Goal: Transaction & Acquisition: Purchase product/service

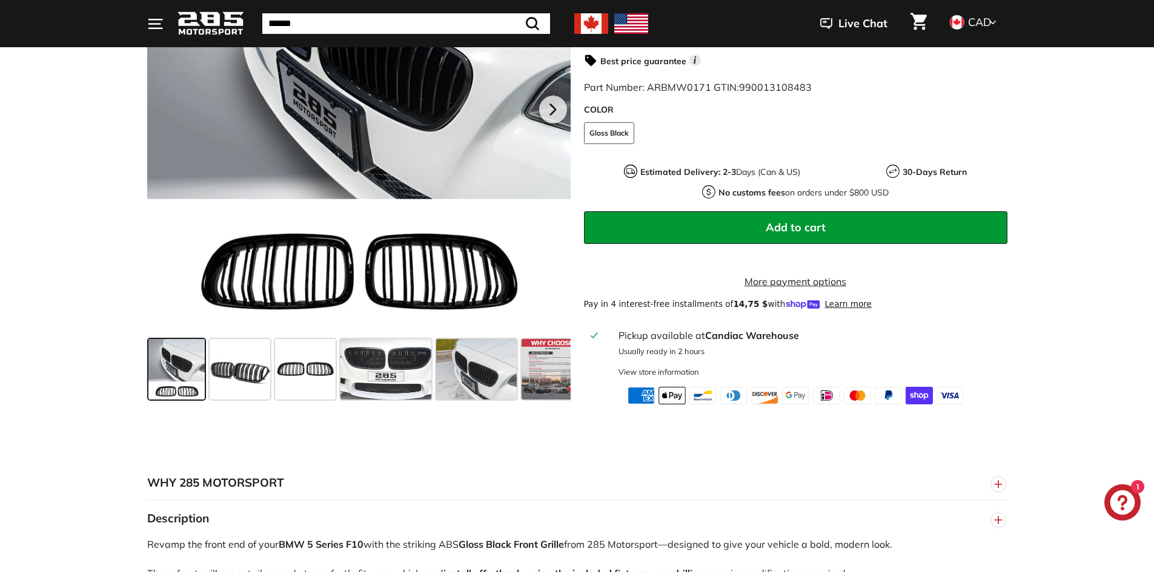
scroll to position [363, 0]
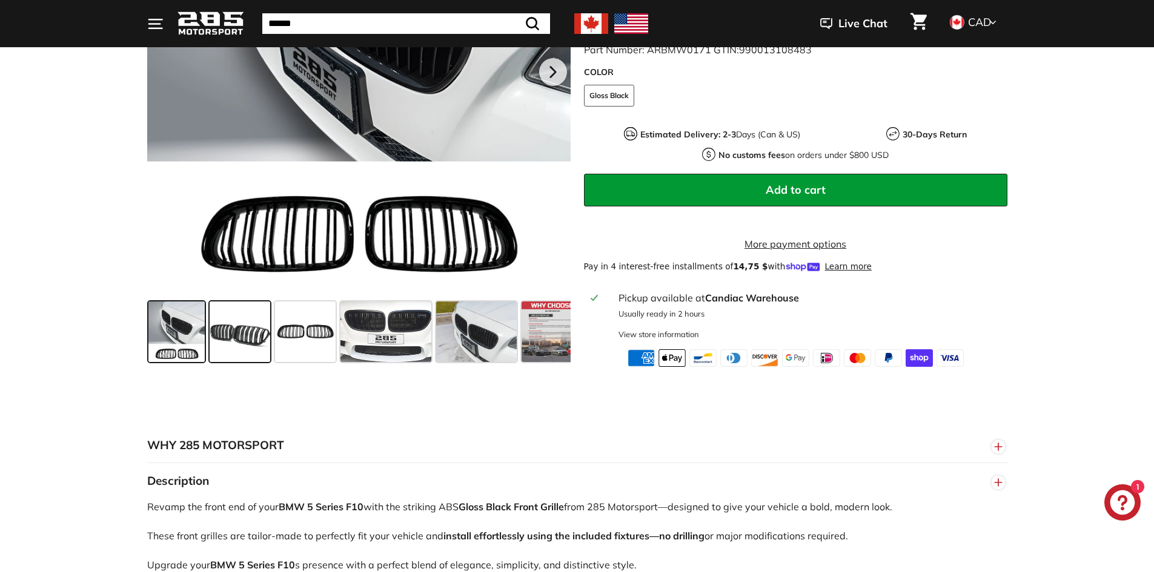
click at [245, 334] on span at bounding box center [240, 332] width 61 height 61
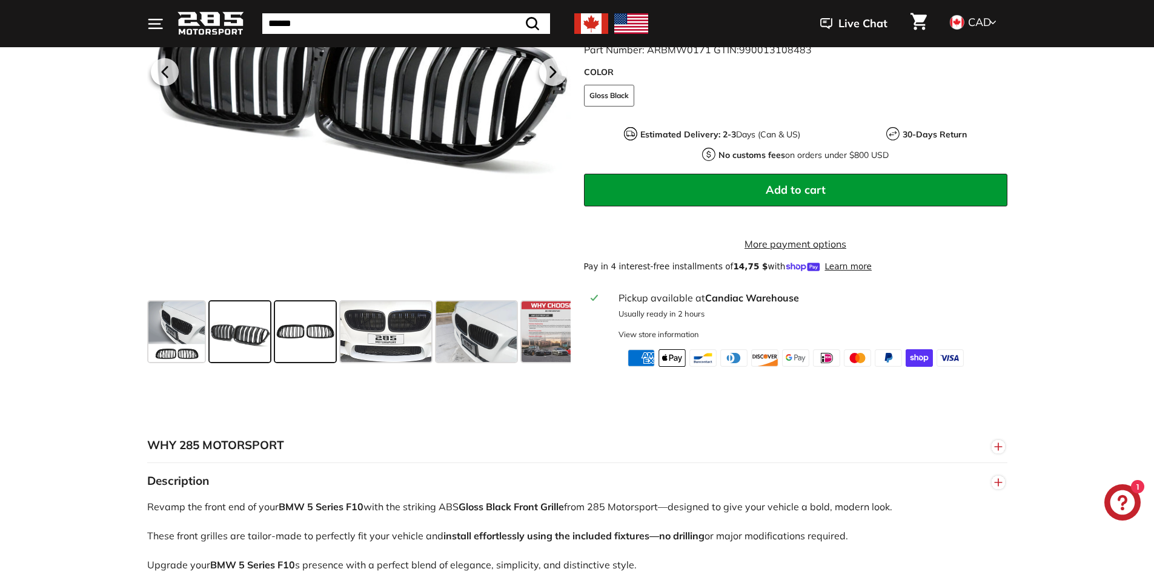
click at [299, 333] on span at bounding box center [305, 332] width 61 height 61
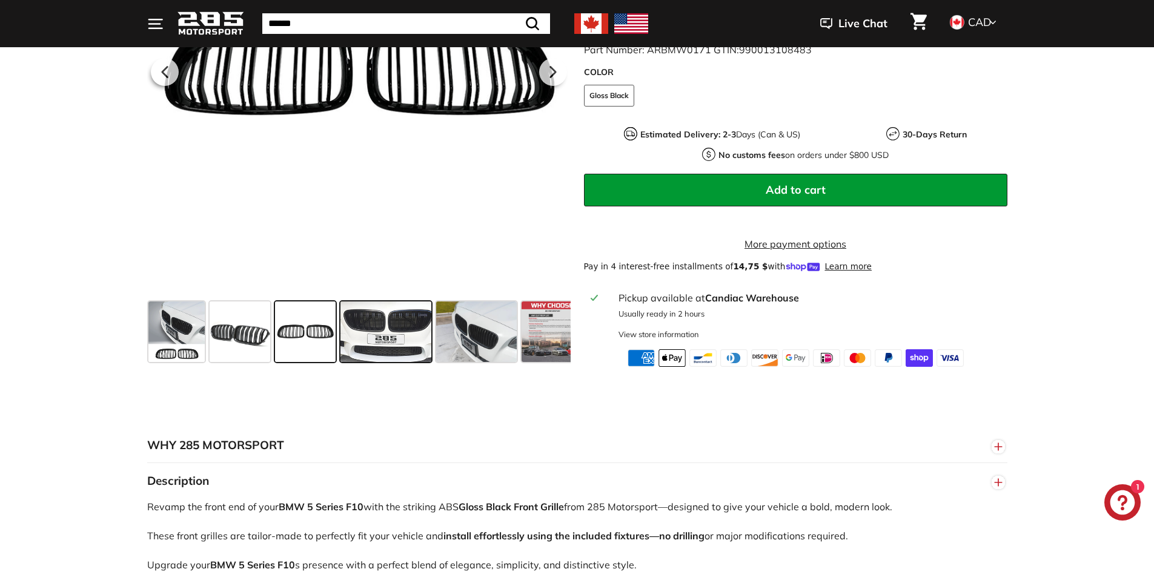
click at [360, 332] on span at bounding box center [385, 332] width 91 height 61
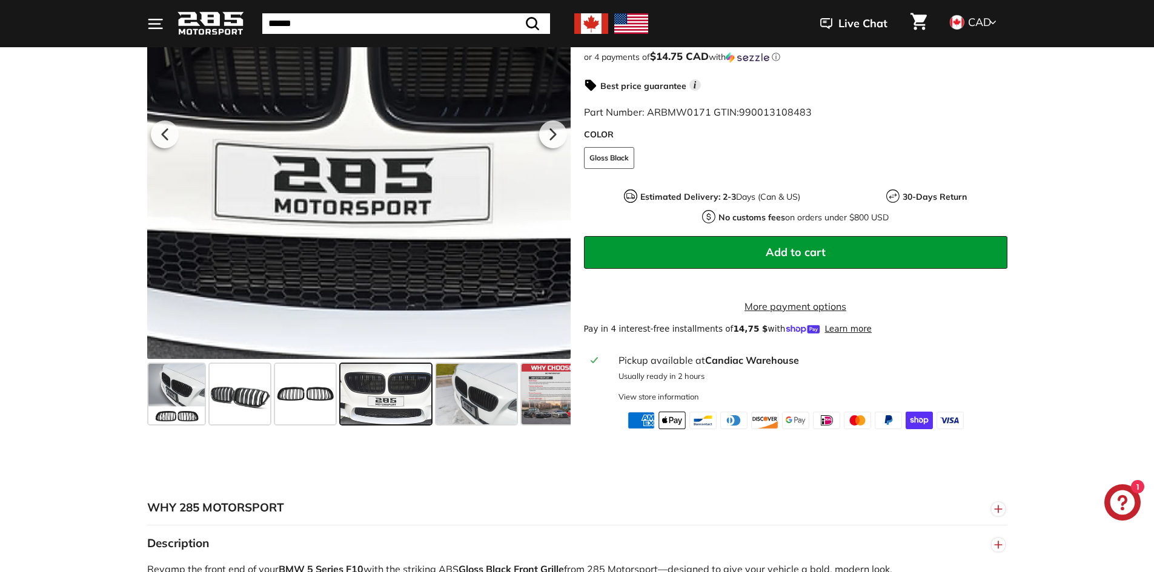
scroll to position [303, 0]
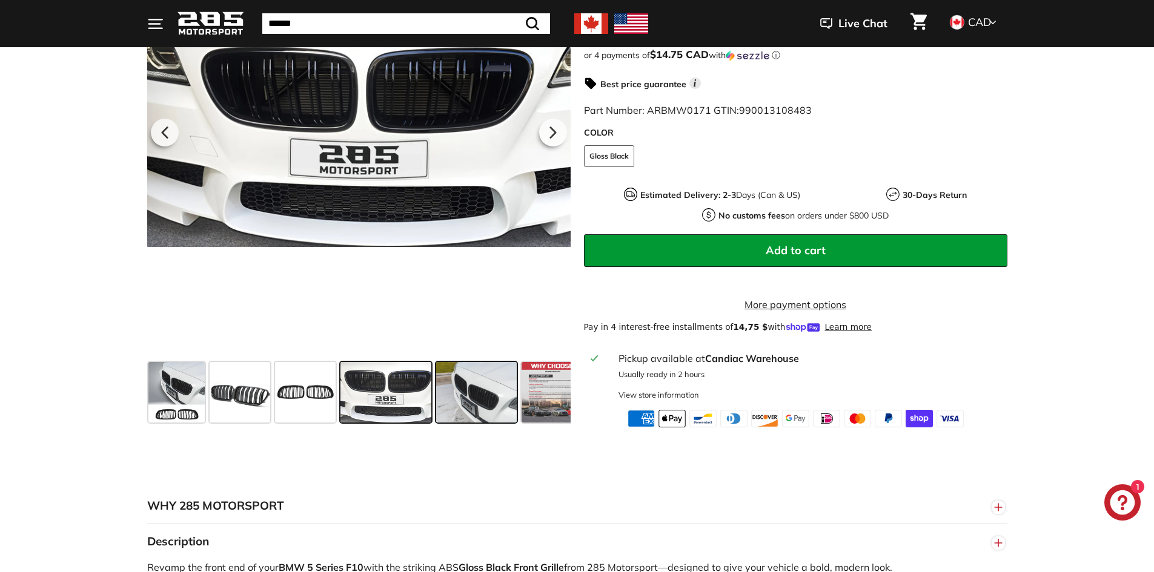
click at [469, 383] on span at bounding box center [476, 392] width 81 height 61
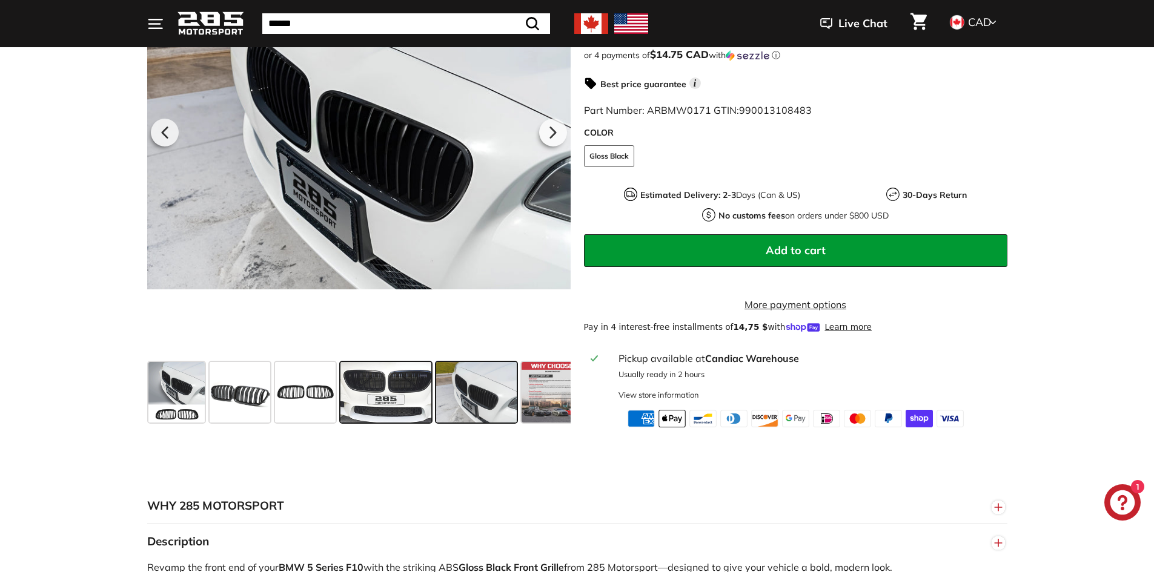
click at [410, 393] on span at bounding box center [385, 392] width 91 height 61
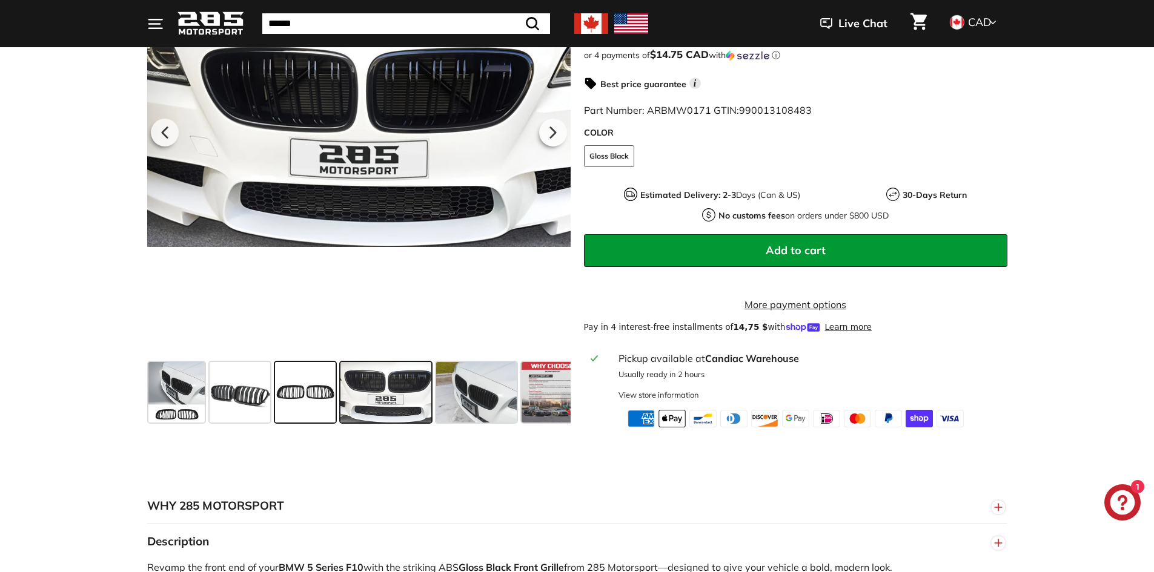
click at [311, 389] on span at bounding box center [305, 392] width 61 height 61
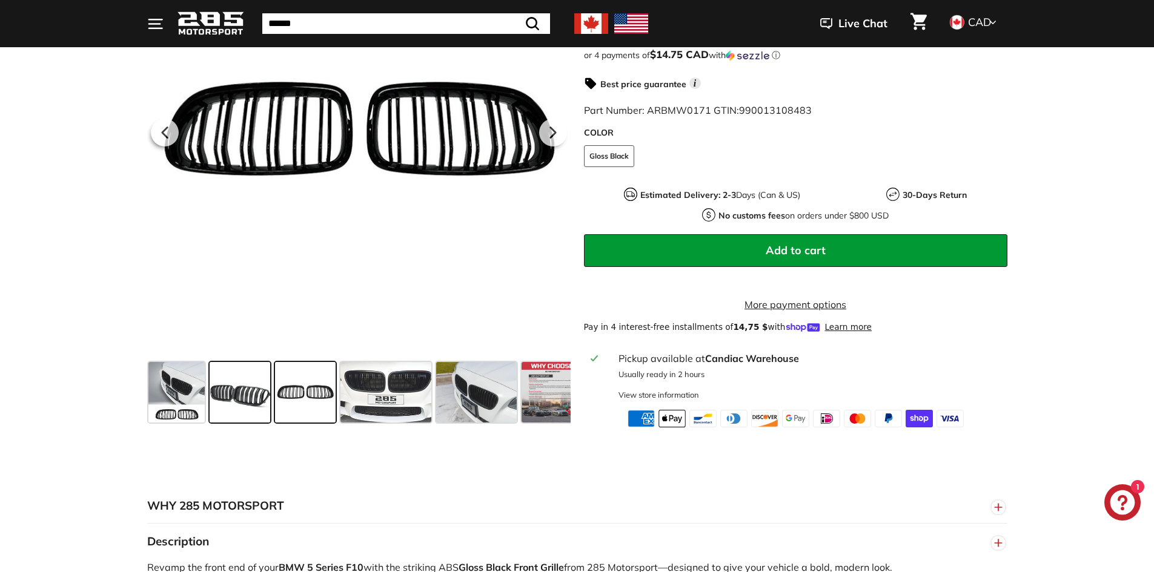
click at [253, 384] on span at bounding box center [240, 392] width 61 height 61
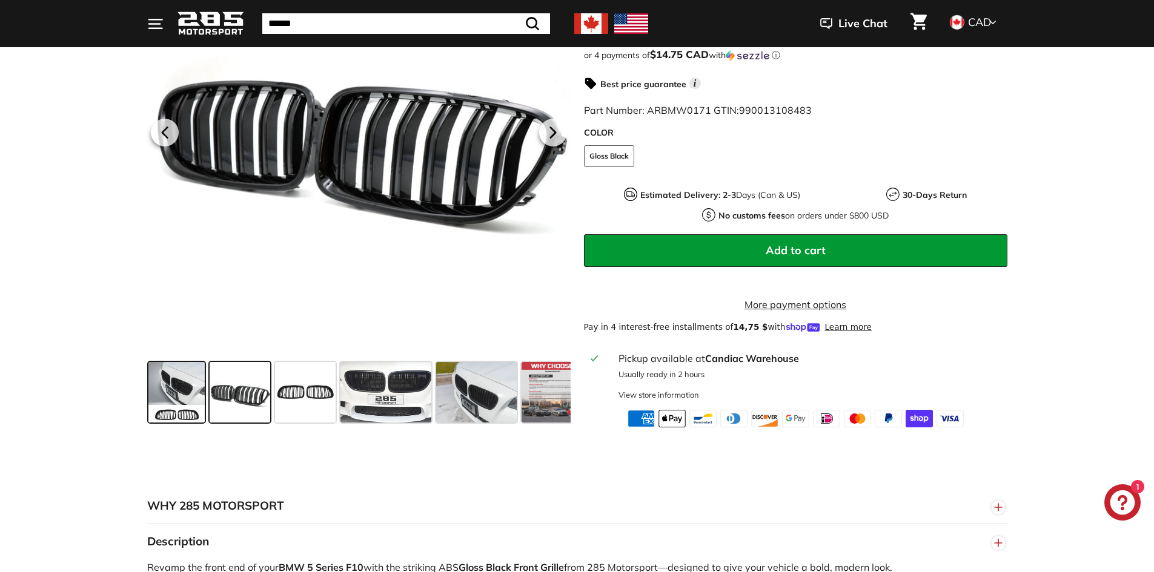
click at [191, 380] on span at bounding box center [176, 392] width 57 height 61
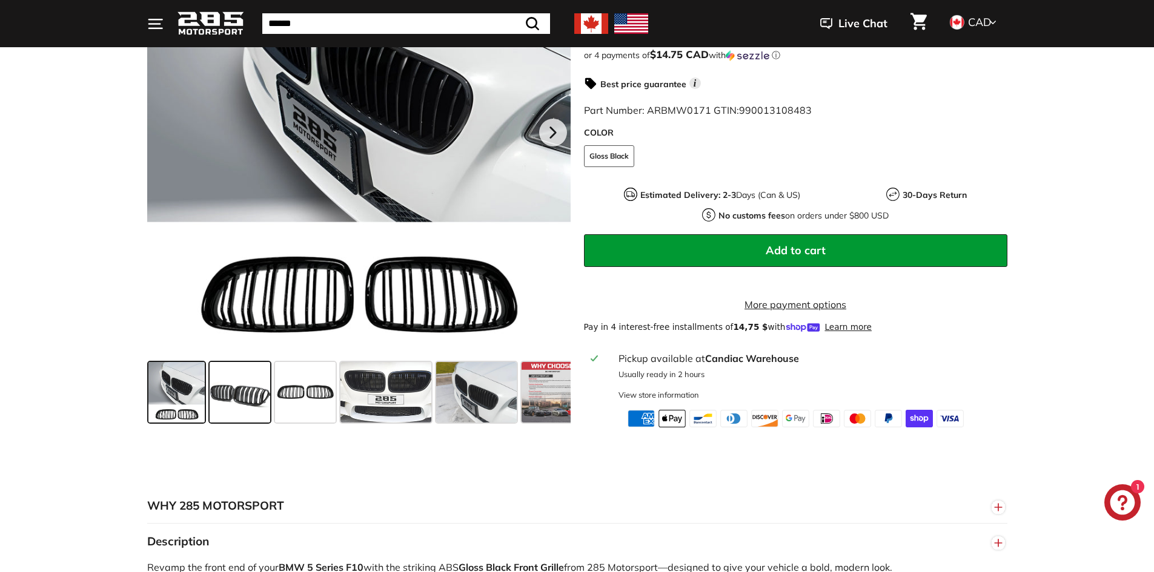
click at [235, 391] on span at bounding box center [240, 392] width 61 height 61
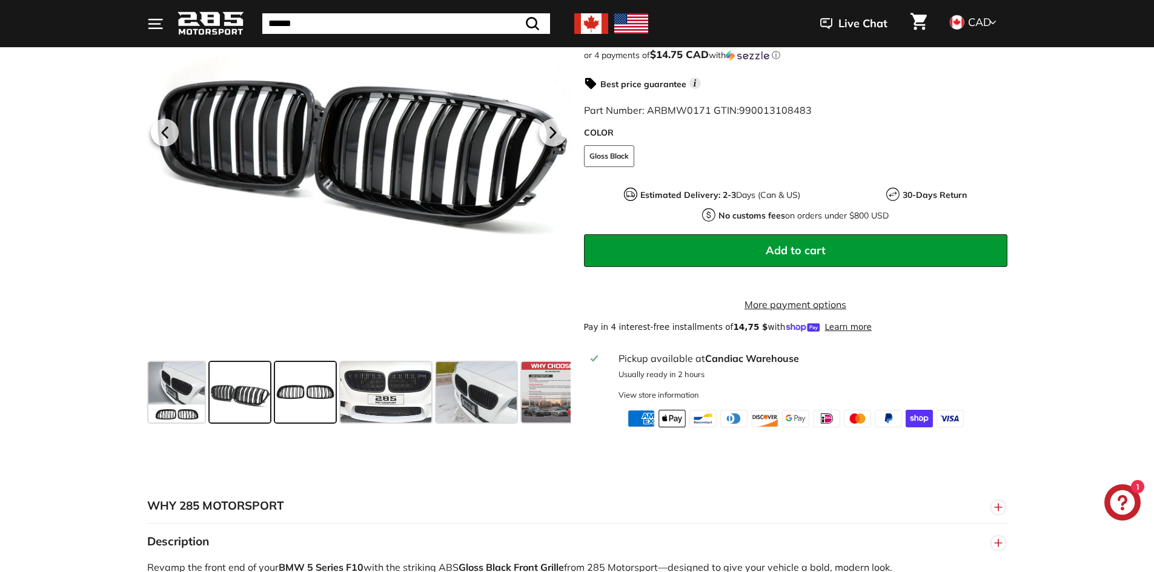
click at [288, 392] on span at bounding box center [305, 392] width 61 height 61
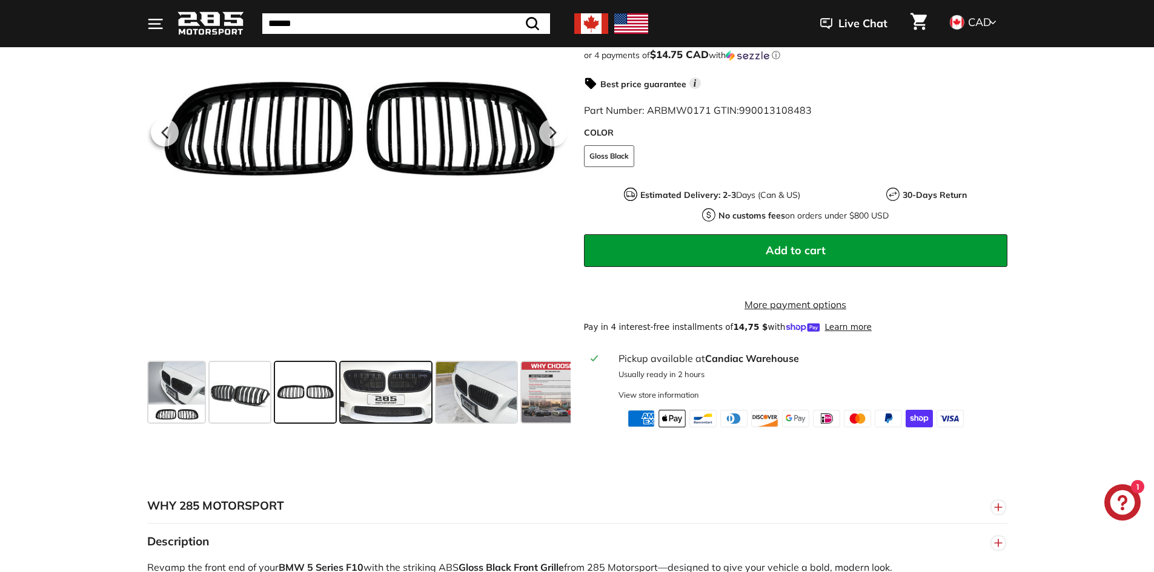
click at [360, 393] on span at bounding box center [385, 392] width 91 height 61
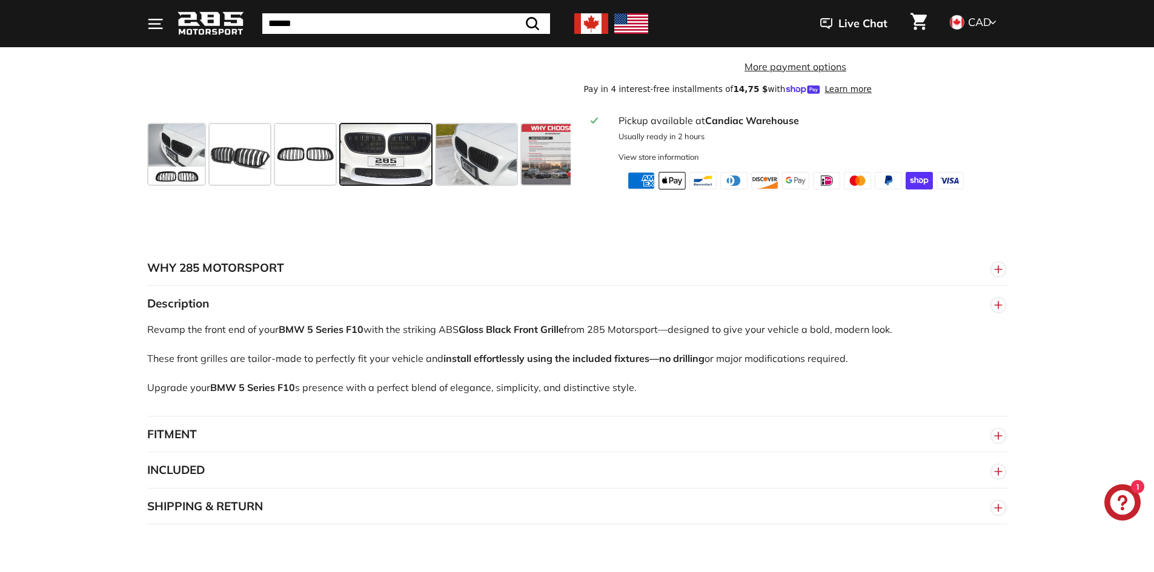
scroll to position [545, 0]
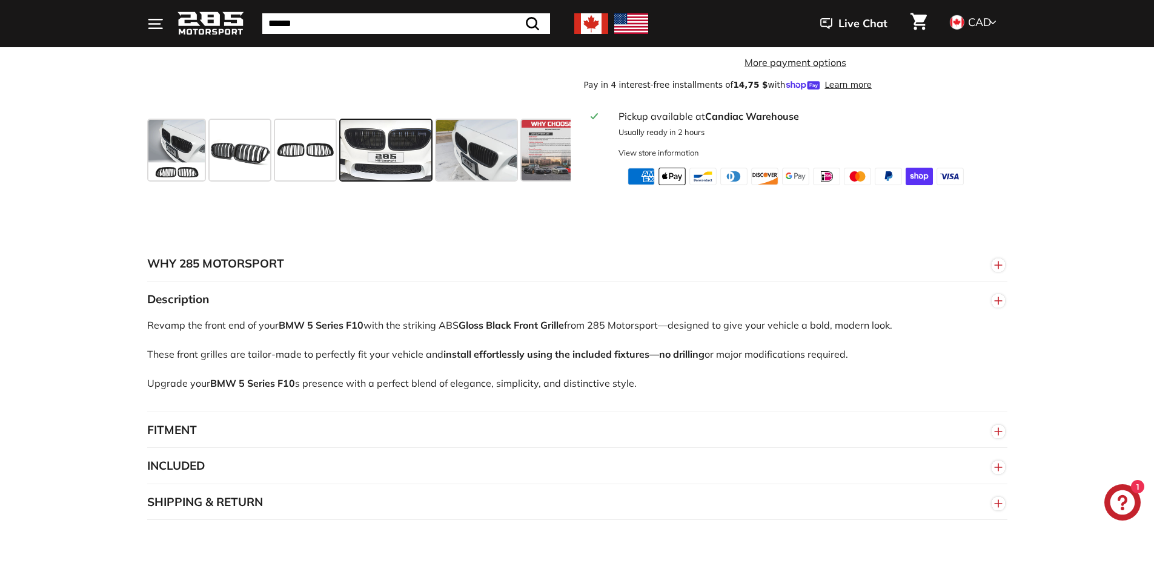
click at [355, 438] on button "FITMENT" at bounding box center [577, 430] width 860 height 36
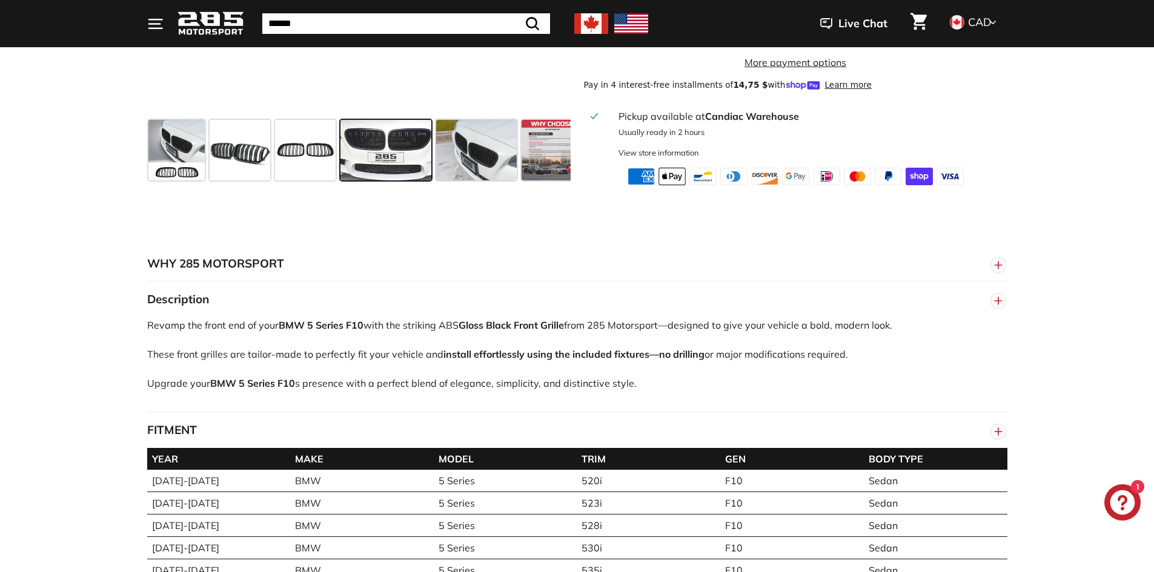
click at [354, 438] on button "FITMENT" at bounding box center [577, 430] width 860 height 36
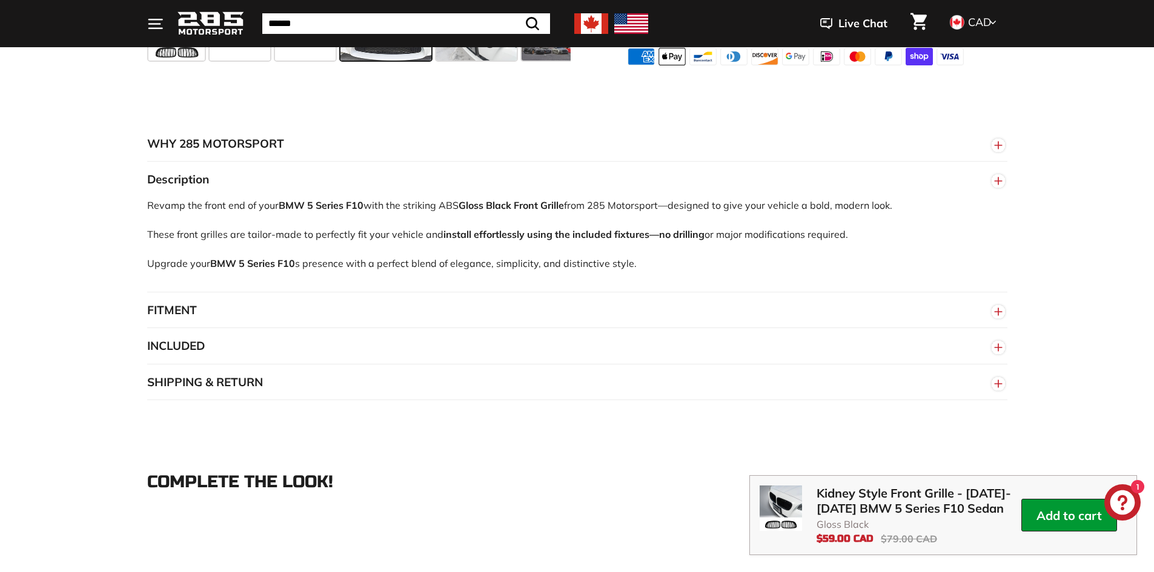
scroll to position [666, 0]
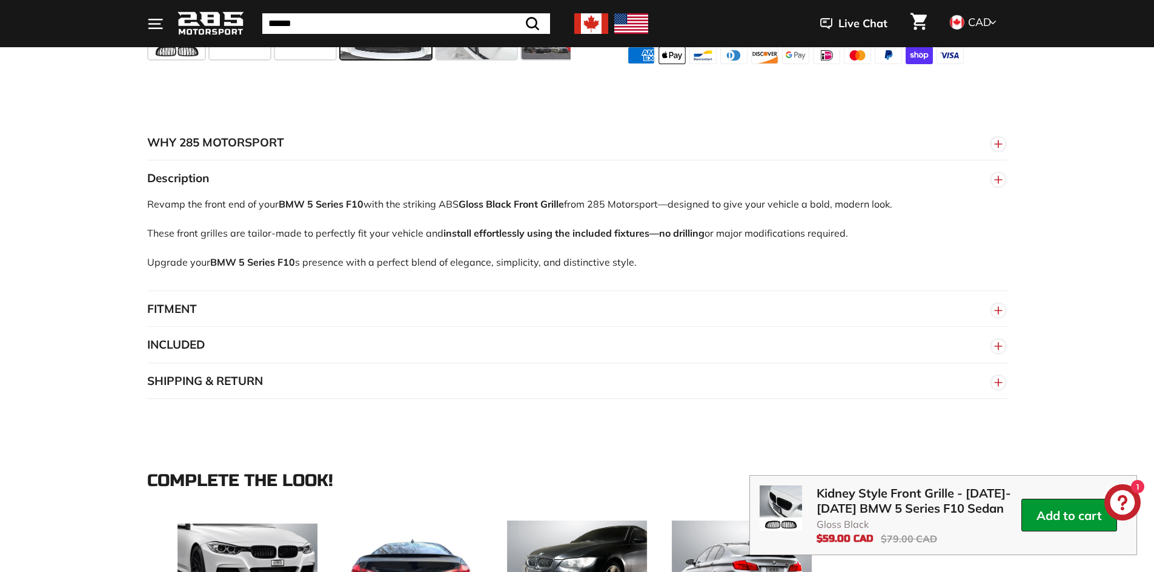
click at [370, 400] on button "SHIPPING & RETURN" at bounding box center [577, 381] width 860 height 36
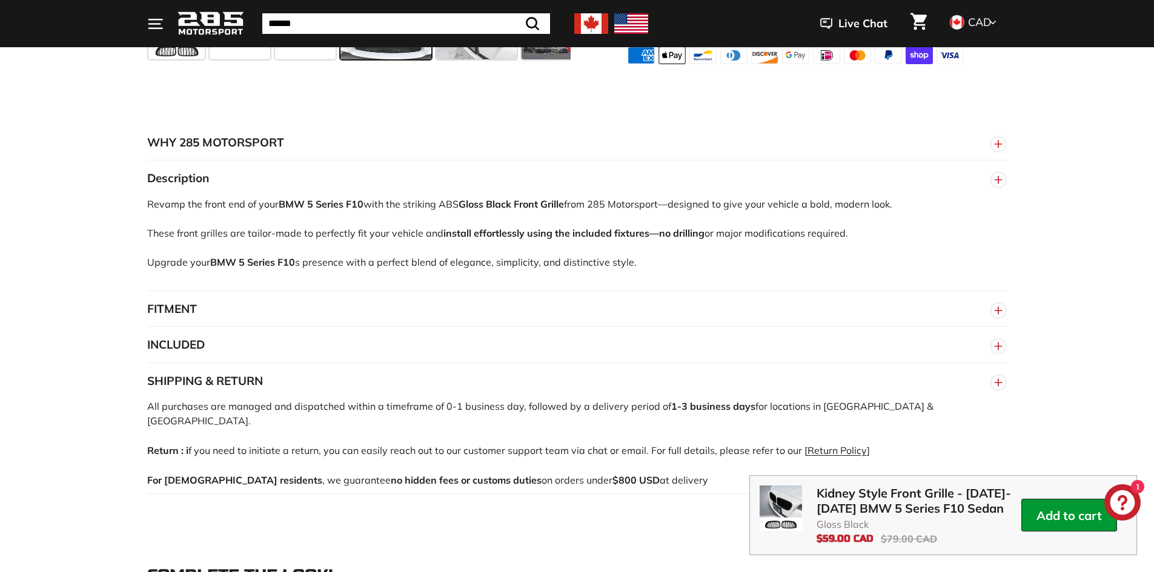
click at [370, 394] on button "SHIPPING & RETURN" at bounding box center [577, 381] width 860 height 36
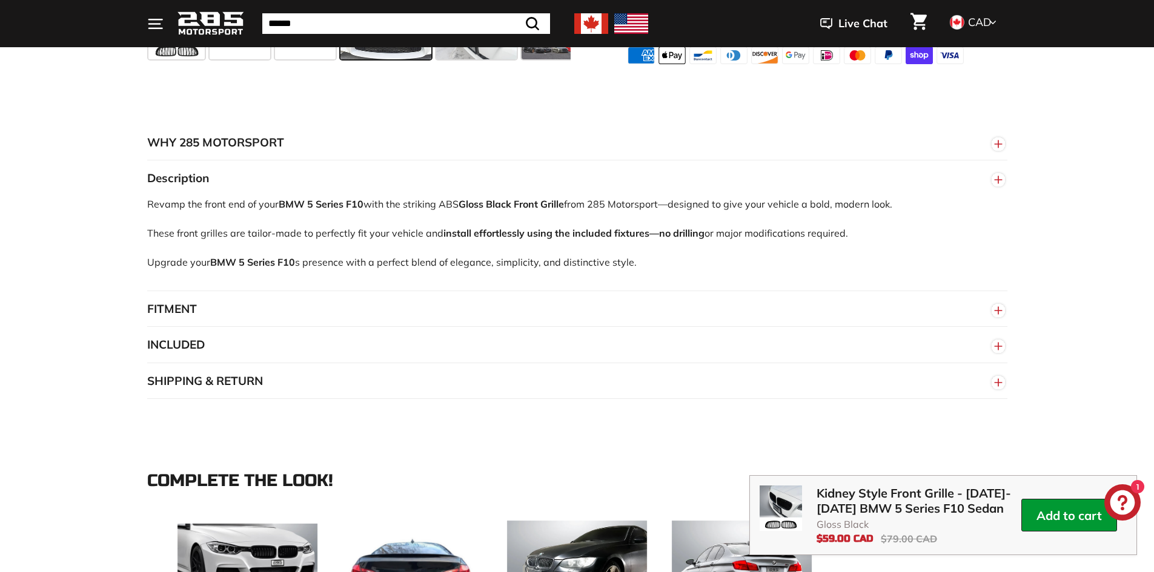
click at [384, 353] on button "INCLUDED" at bounding box center [577, 345] width 860 height 36
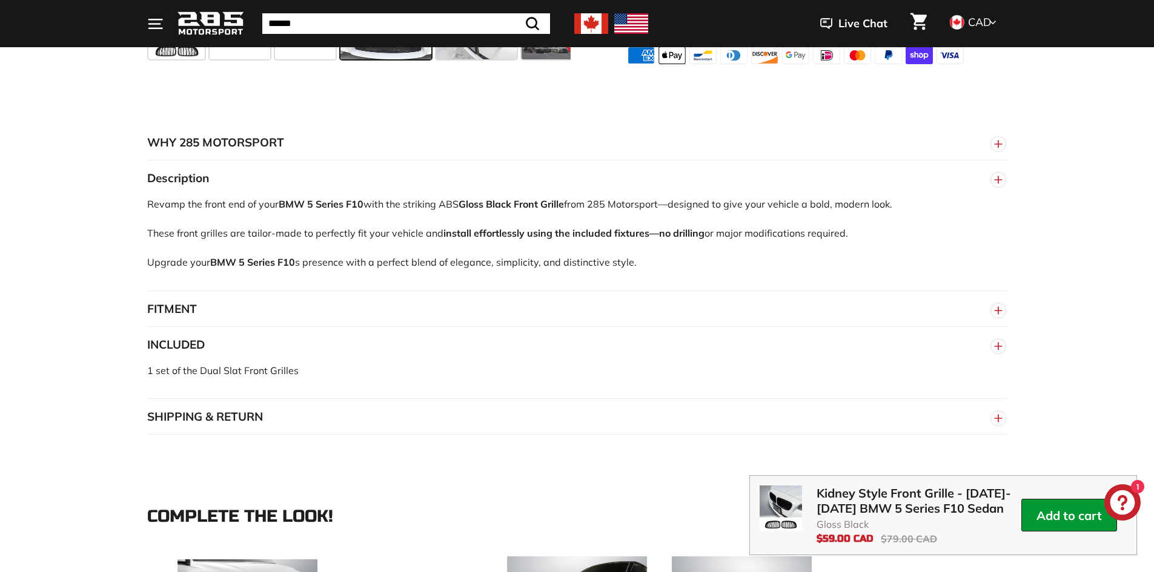
click at [384, 353] on button "INCLUDED" at bounding box center [577, 345] width 860 height 36
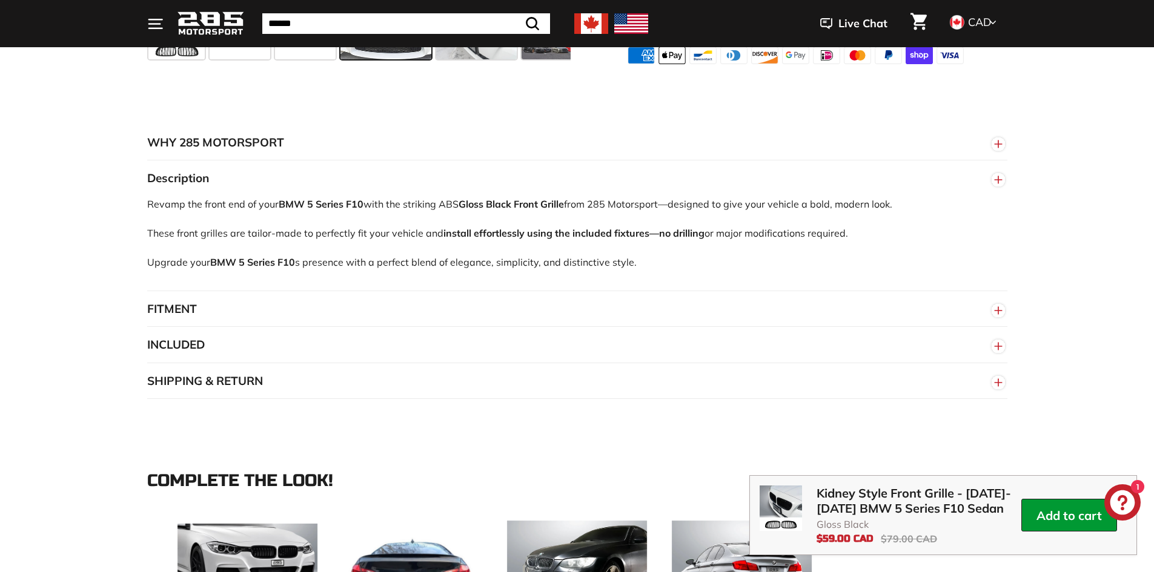
click at [403, 317] on button "FITMENT" at bounding box center [577, 309] width 860 height 36
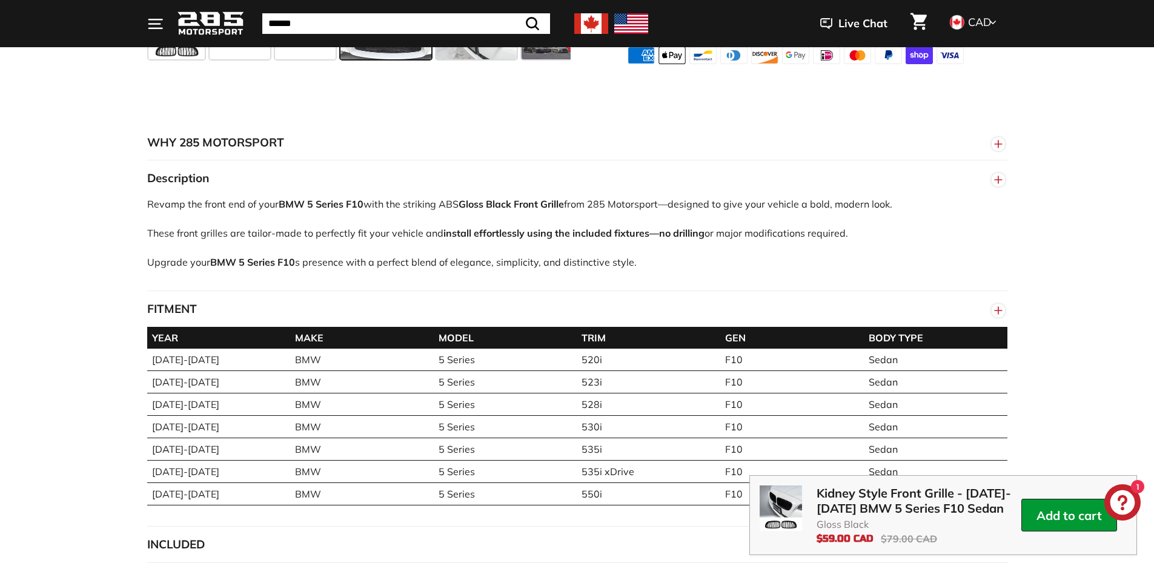
click at [403, 316] on button "FITMENT" at bounding box center [577, 309] width 860 height 36
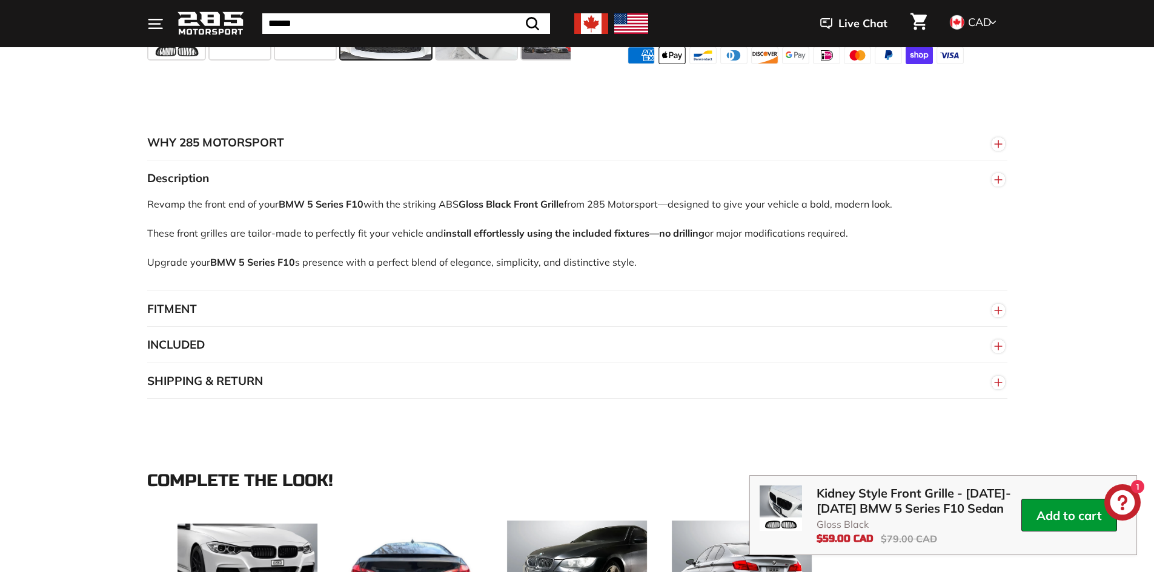
click at [374, 393] on button "SHIPPING & RETURN" at bounding box center [577, 381] width 860 height 36
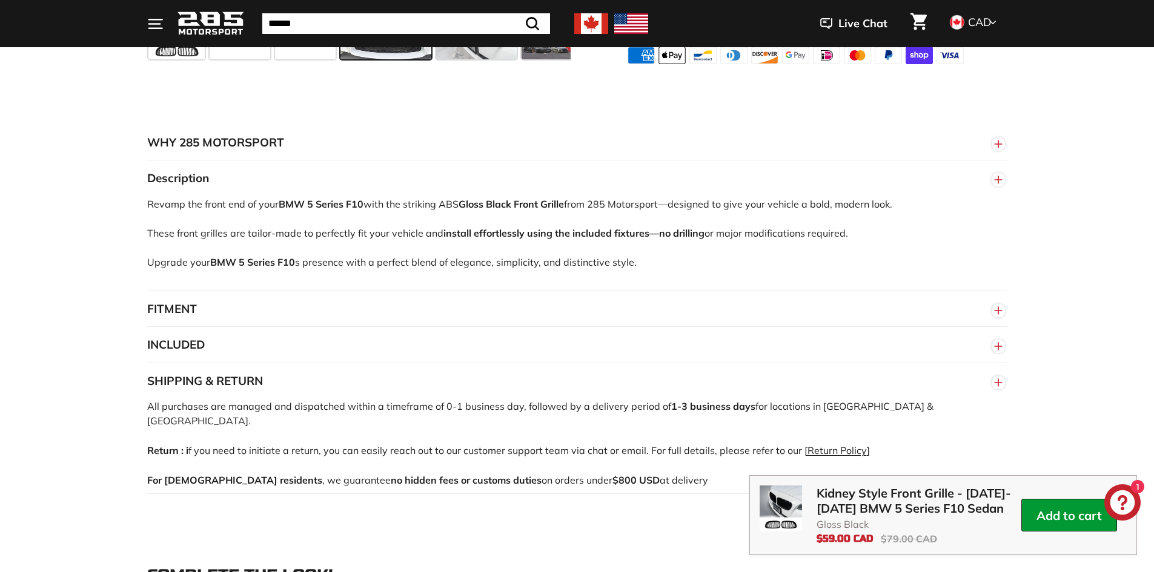
click at [371, 380] on button "SHIPPING & RETURN" at bounding box center [577, 381] width 860 height 36
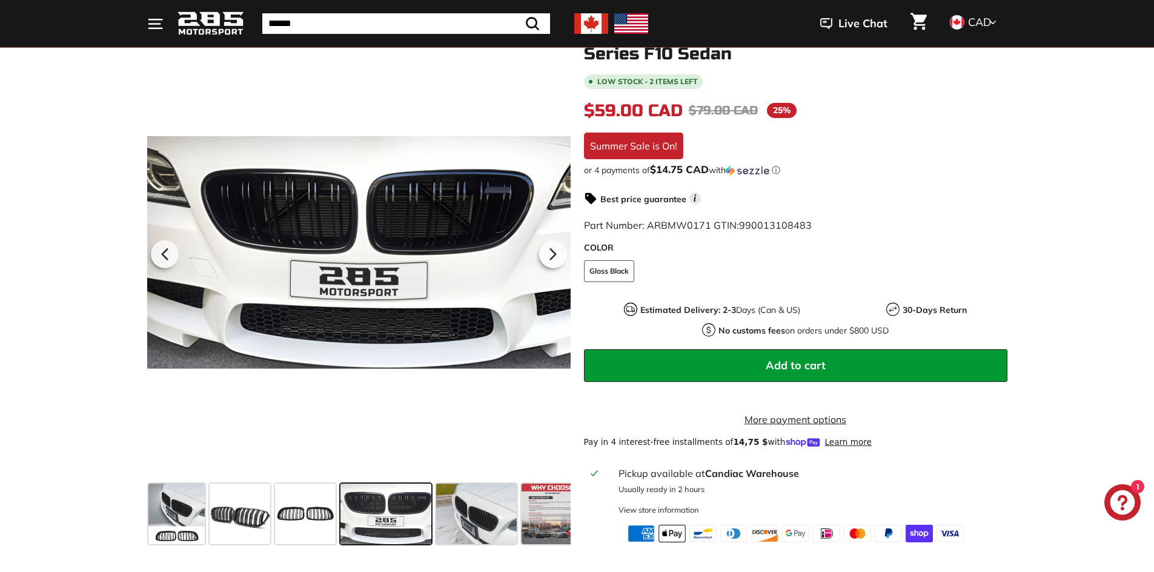
scroll to position [182, 0]
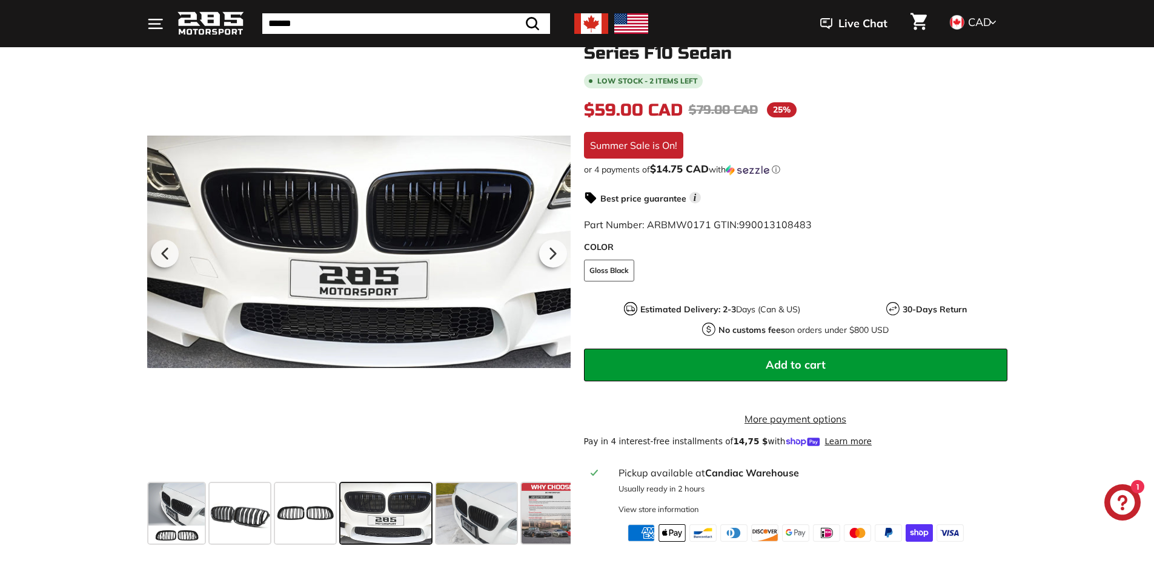
click at [802, 361] on span "Add to cart" at bounding box center [795, 365] width 60 height 14
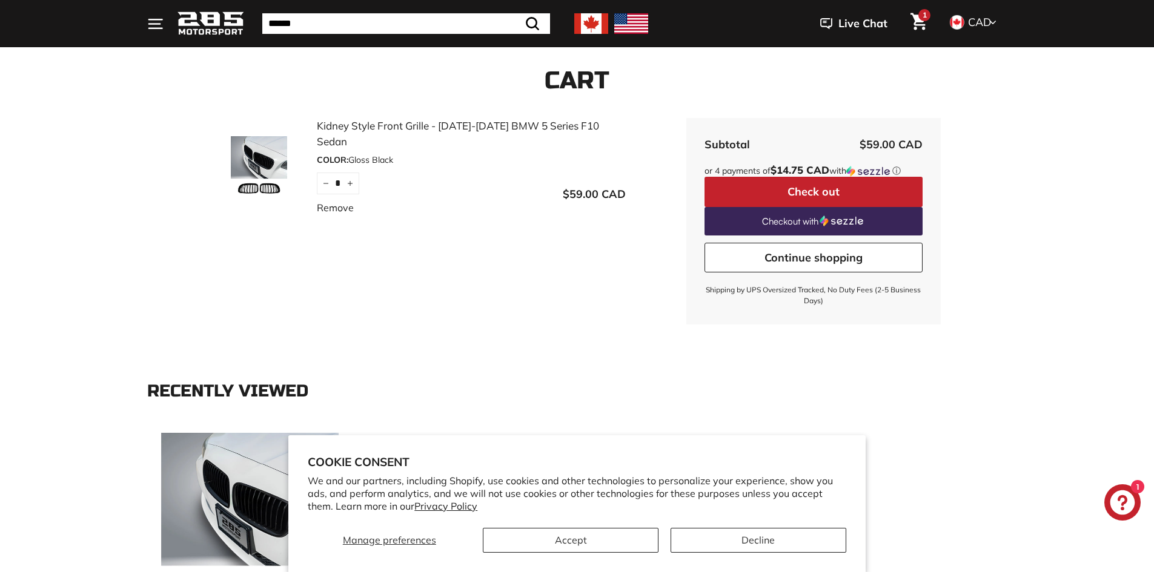
scroll to position [121, 0]
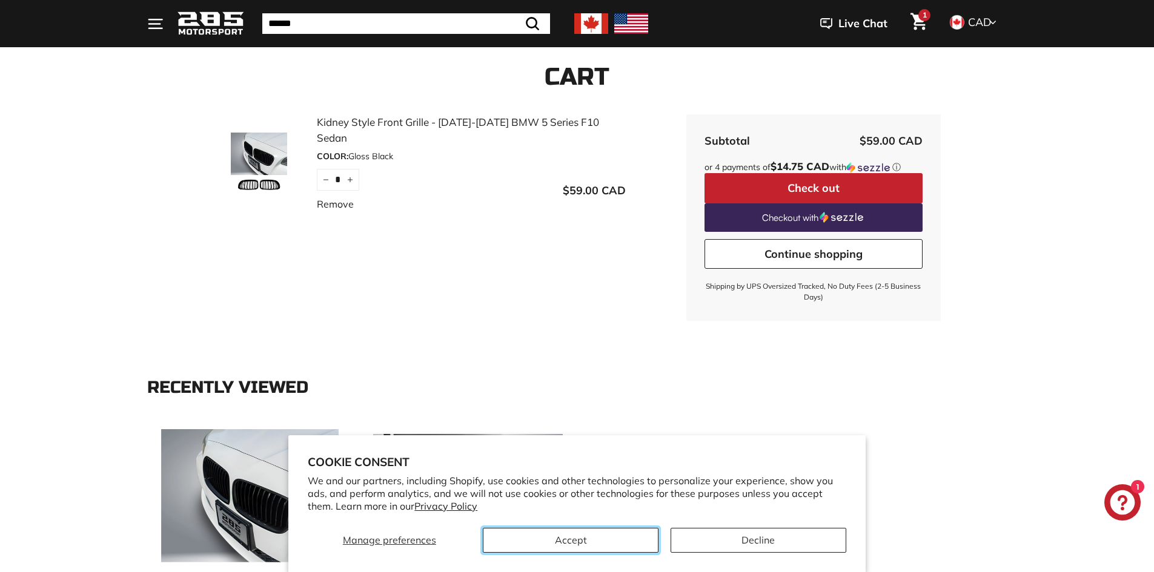
click at [614, 544] on button "Accept" at bounding box center [571, 540] width 176 height 25
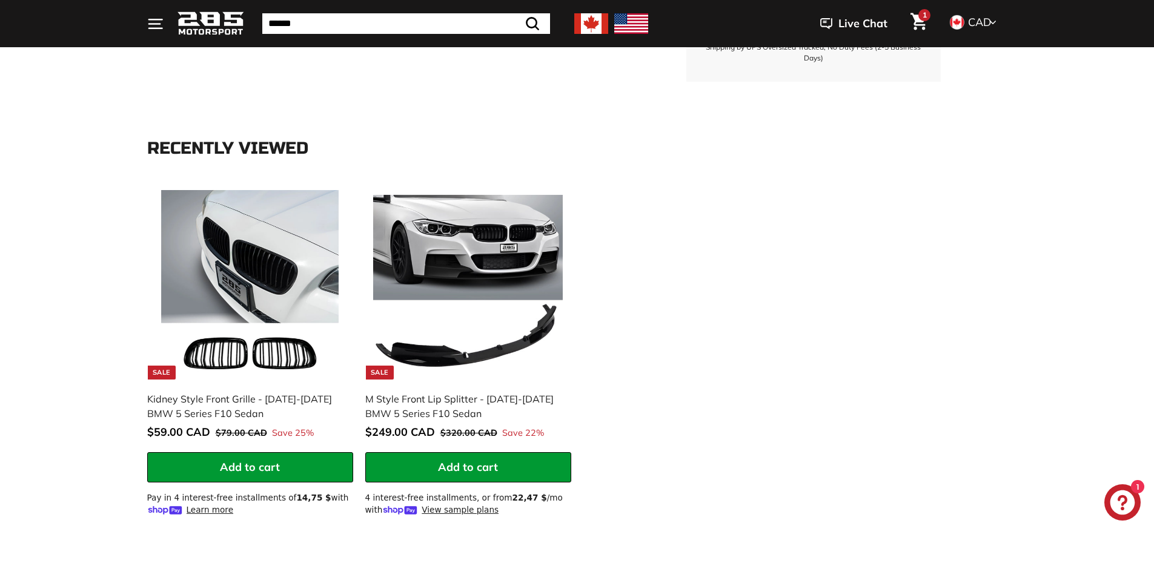
scroll to position [363, 0]
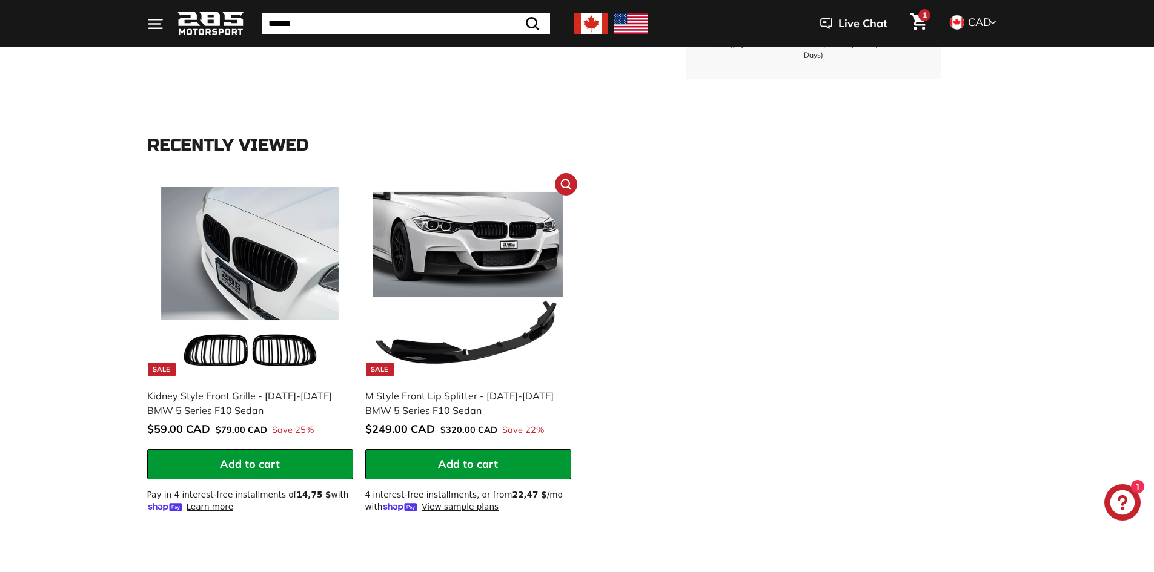
click at [498, 279] on img at bounding box center [468, 282] width 190 height 190
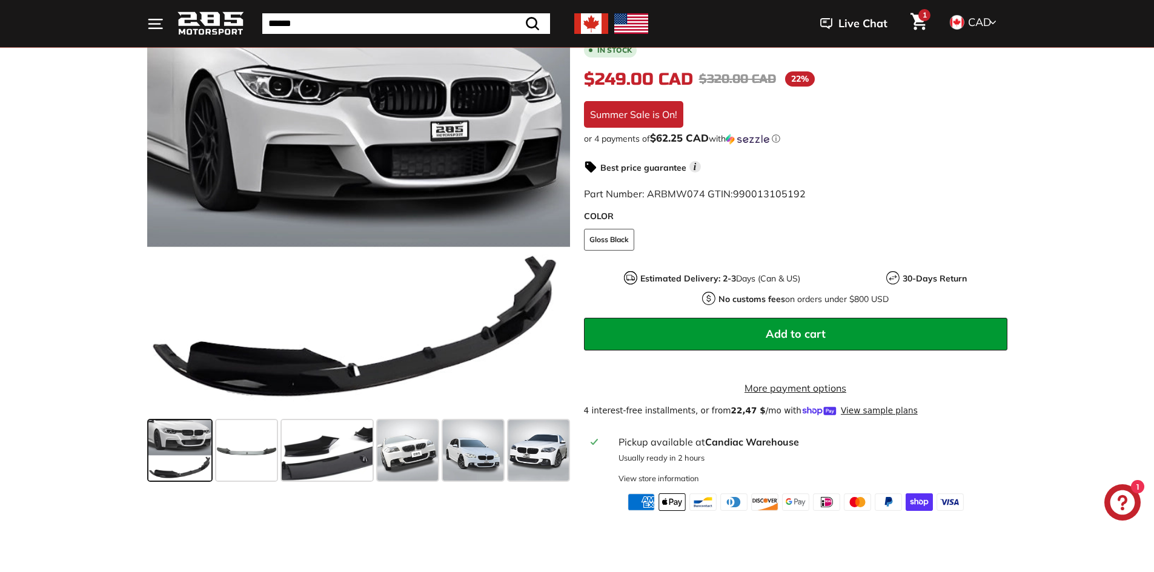
scroll to position [242, 0]
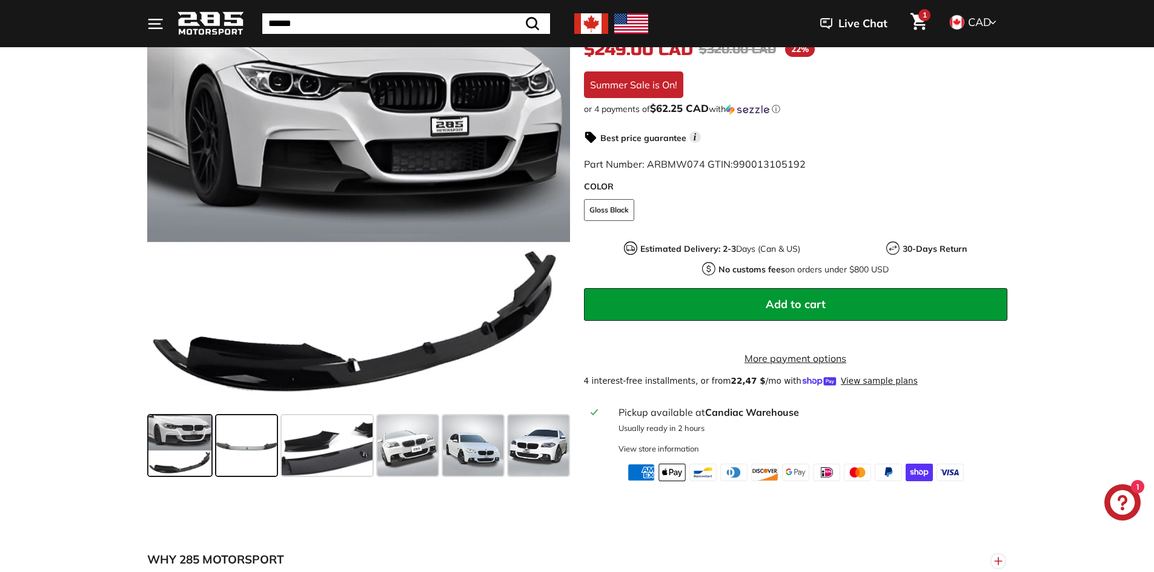
click at [240, 460] on span at bounding box center [246, 446] width 61 height 61
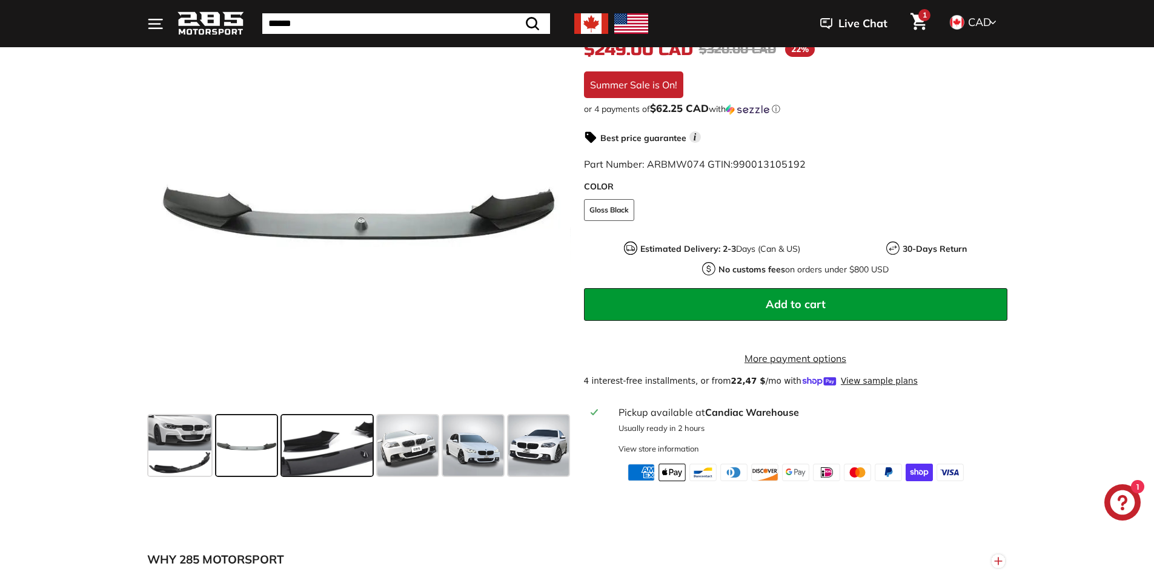
click at [310, 457] on span at bounding box center [327, 446] width 91 height 61
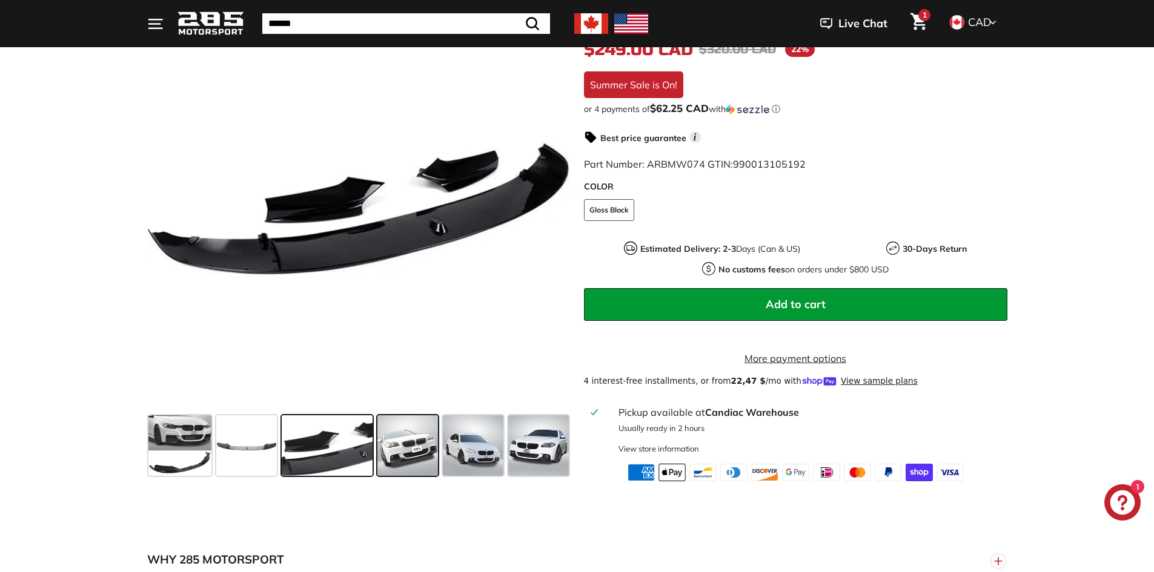
click at [424, 455] on span at bounding box center [407, 446] width 61 height 61
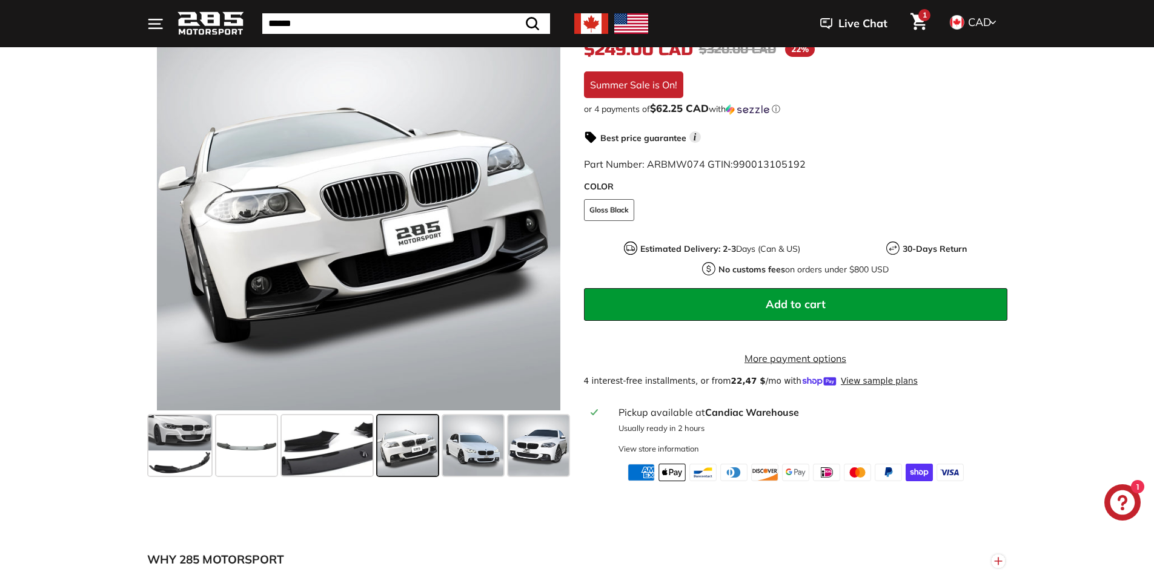
click at [410, 458] on span at bounding box center [407, 446] width 61 height 61
click at [474, 464] on span at bounding box center [473, 446] width 61 height 61
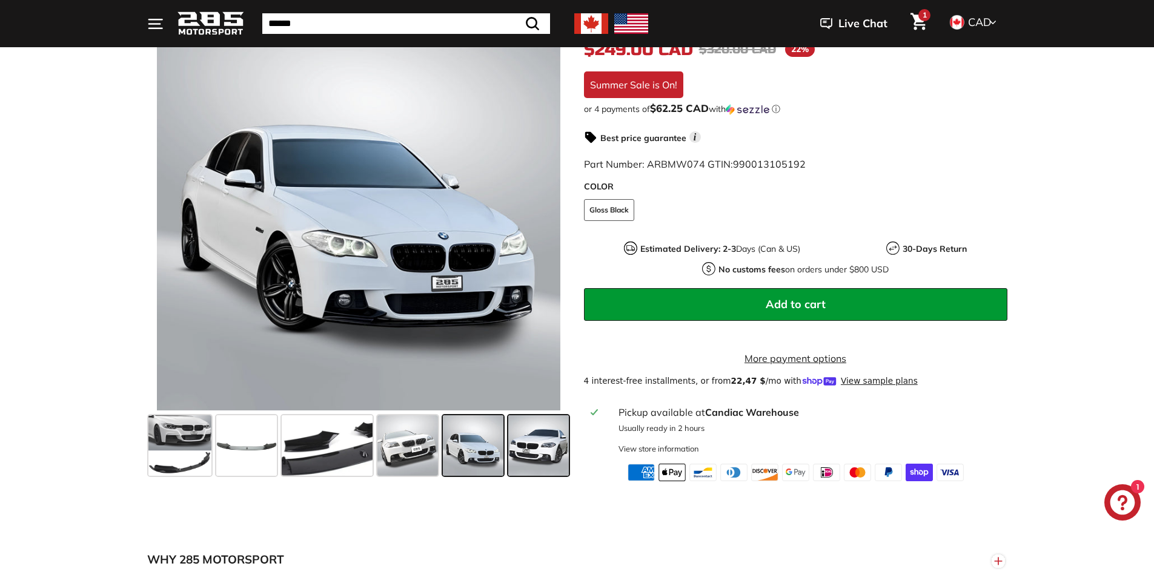
click at [515, 451] on span at bounding box center [538, 446] width 61 height 61
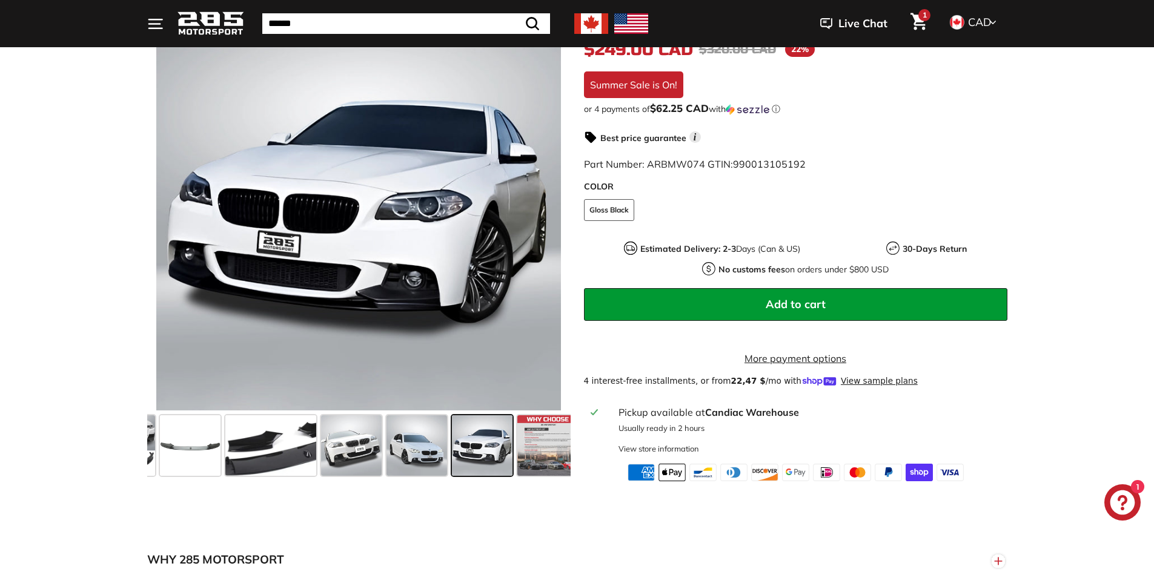
scroll to position [0, 67]
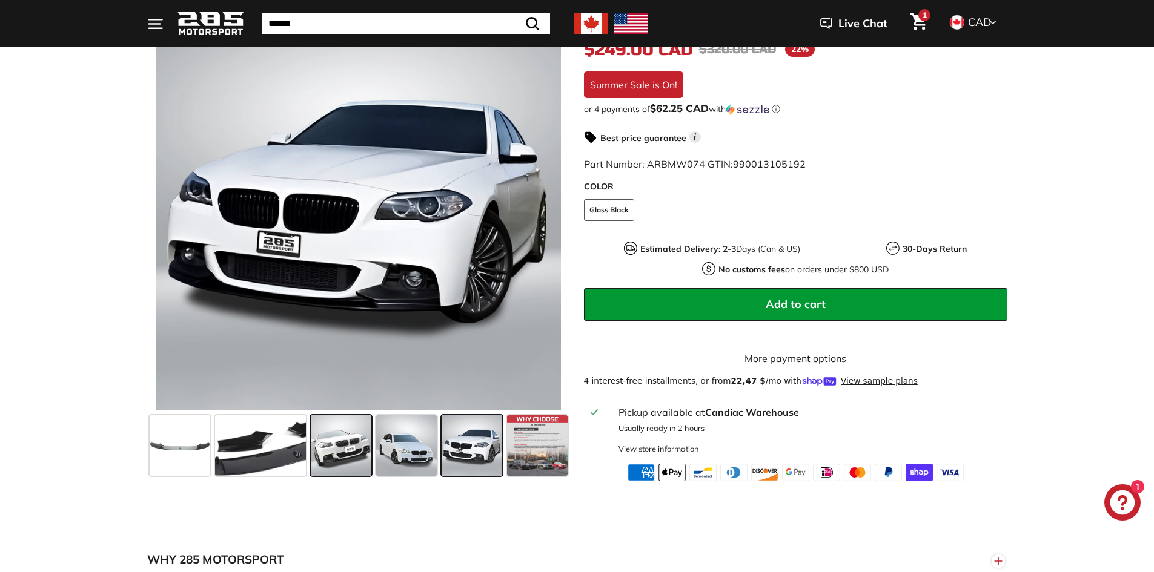
click at [358, 451] on span at bounding box center [341, 446] width 61 height 61
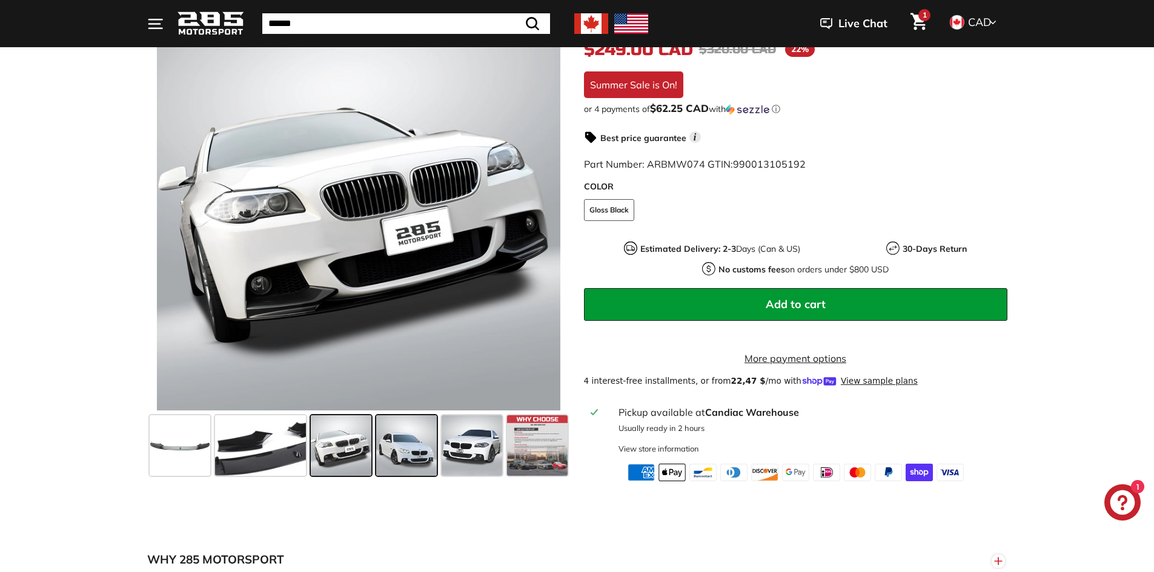
click at [398, 454] on span at bounding box center [406, 446] width 61 height 61
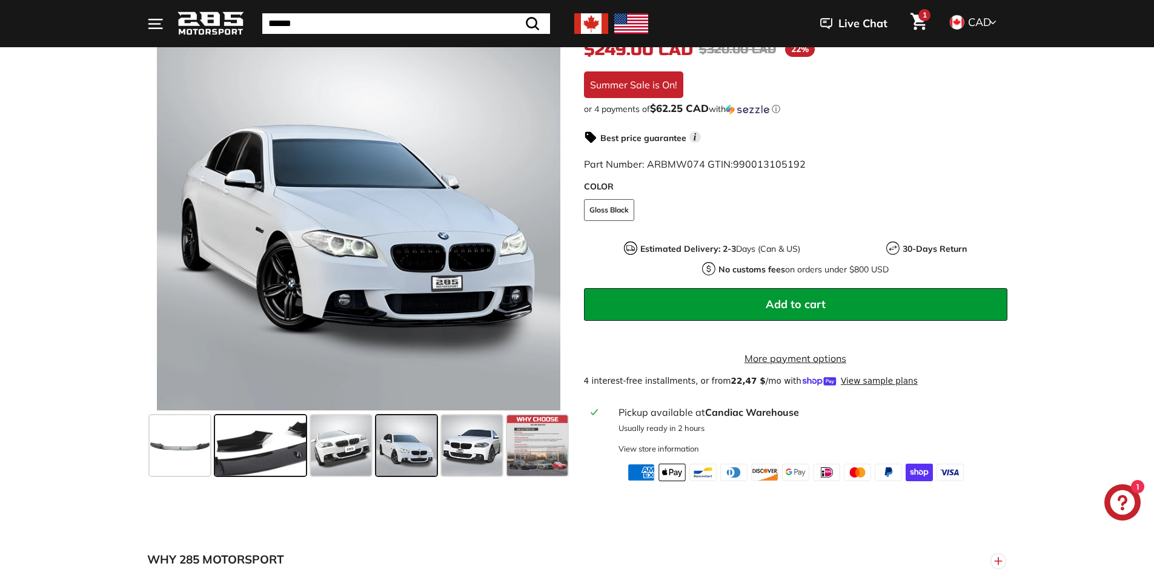
drag, startPoint x: 355, startPoint y: 454, endPoint x: 297, endPoint y: 449, distance: 58.3
click at [353, 454] on span at bounding box center [341, 446] width 61 height 61
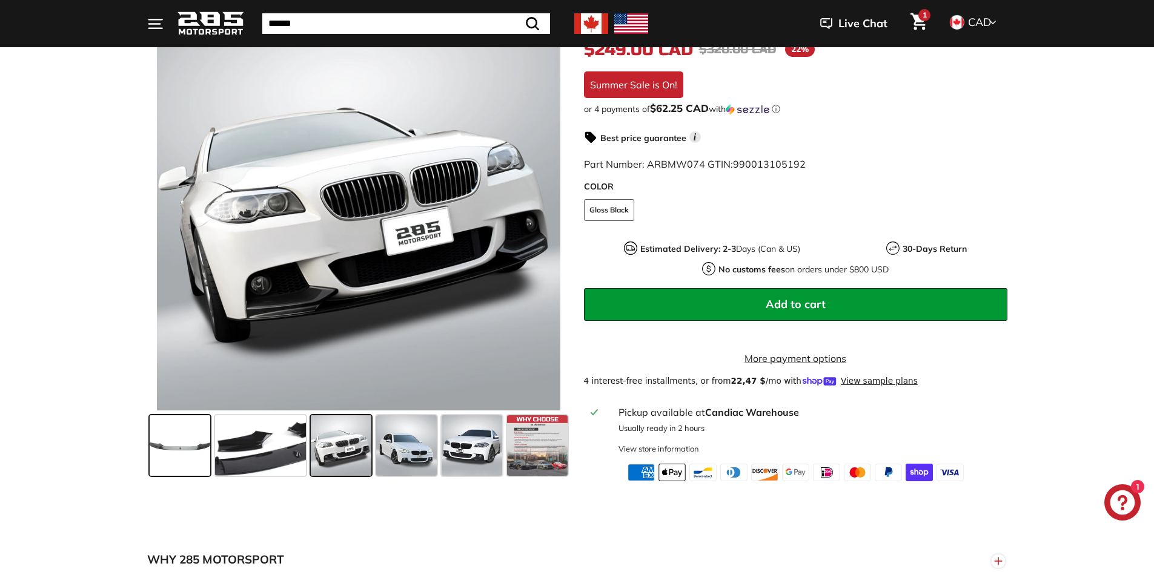
click at [211, 448] on div at bounding box center [179, 446] width 65 height 65
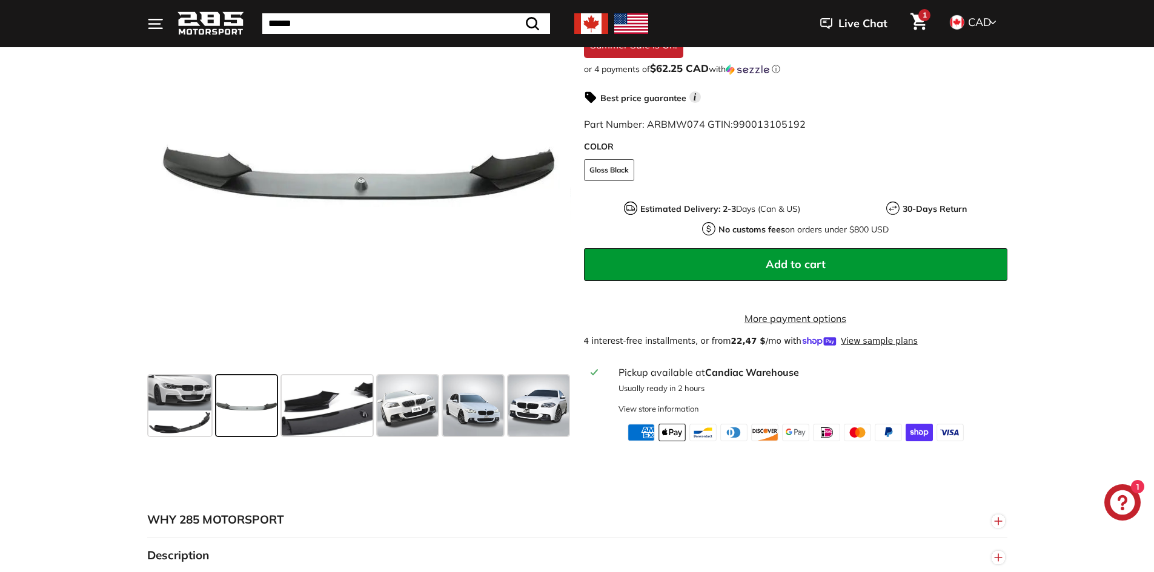
scroll to position [303, 0]
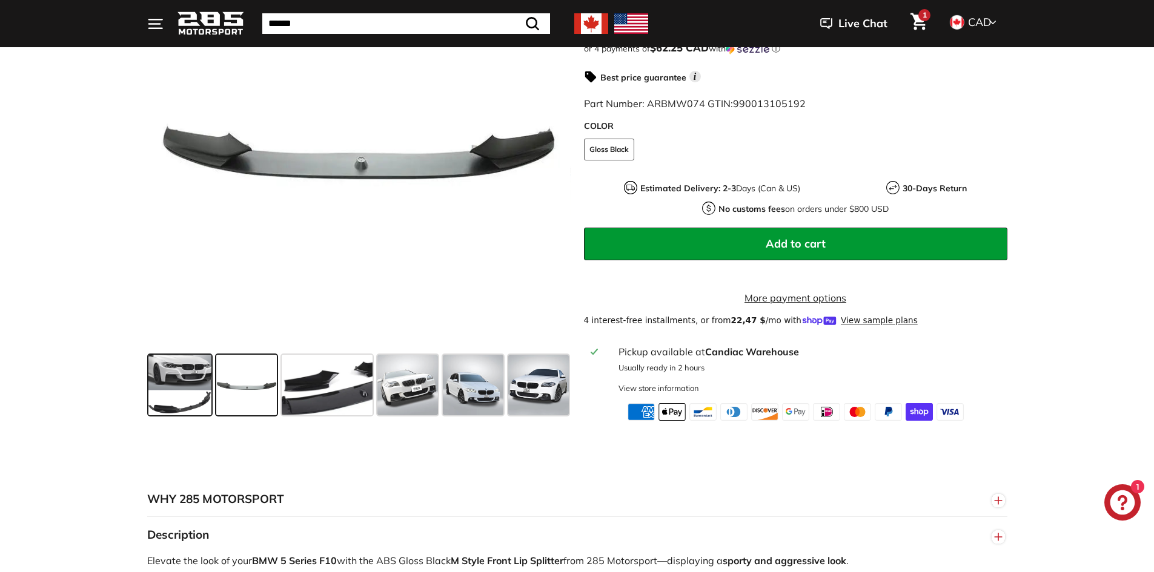
click at [184, 397] on span at bounding box center [180, 385] width 64 height 61
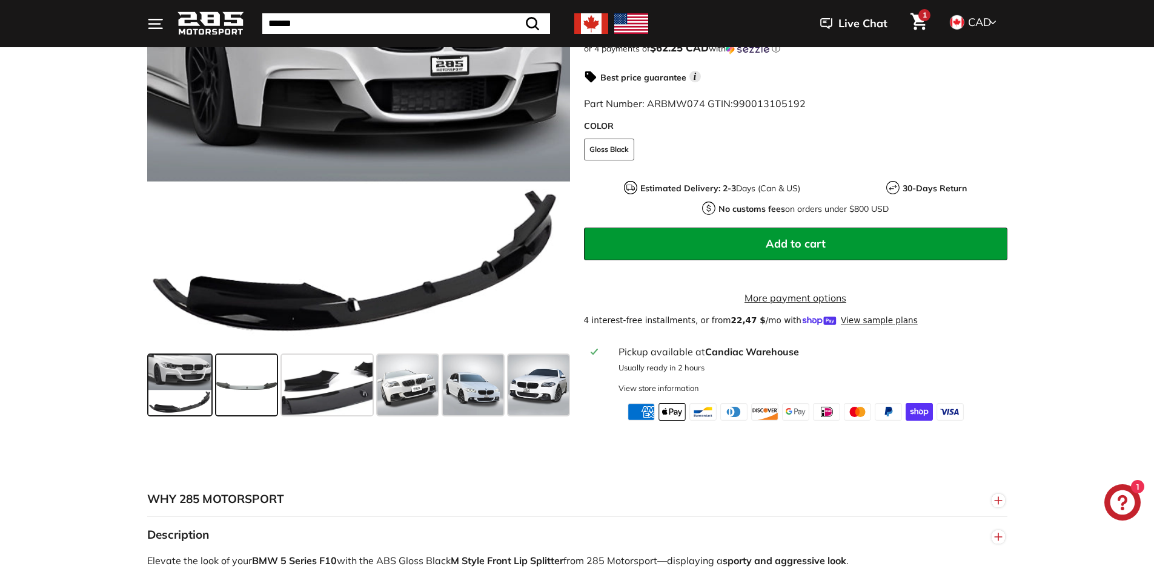
click at [251, 392] on span at bounding box center [246, 385] width 61 height 61
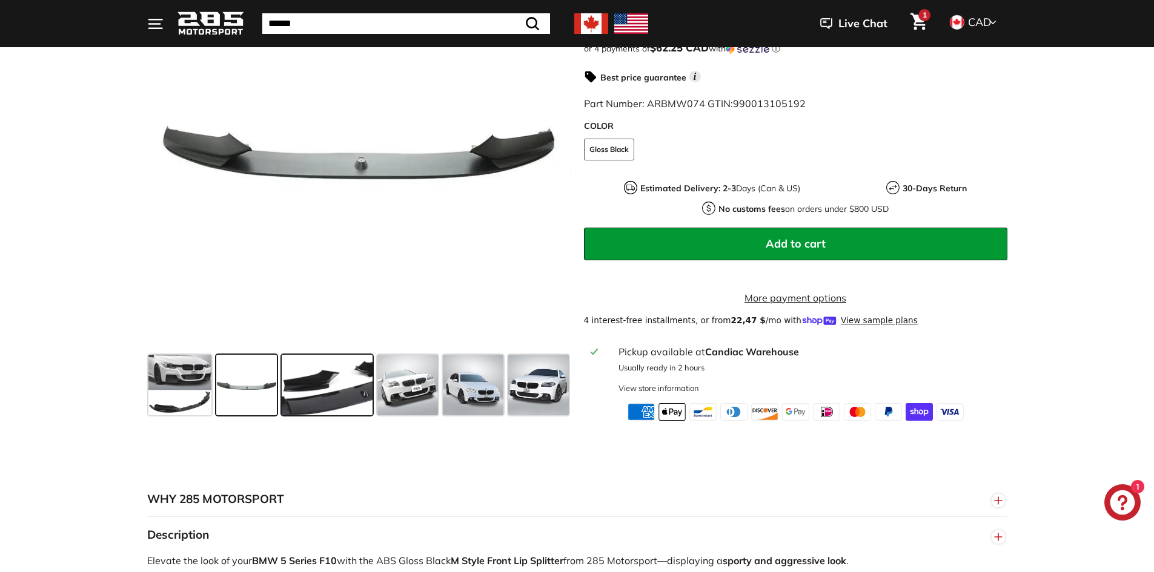
click at [309, 393] on span at bounding box center [327, 385] width 91 height 61
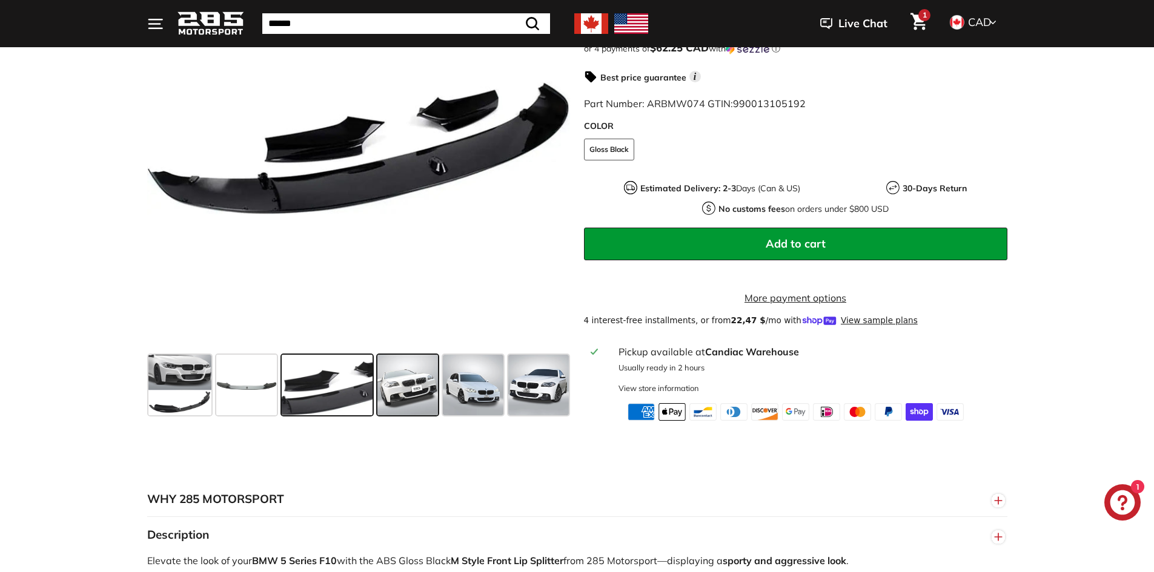
click at [383, 406] on span at bounding box center [407, 385] width 61 height 61
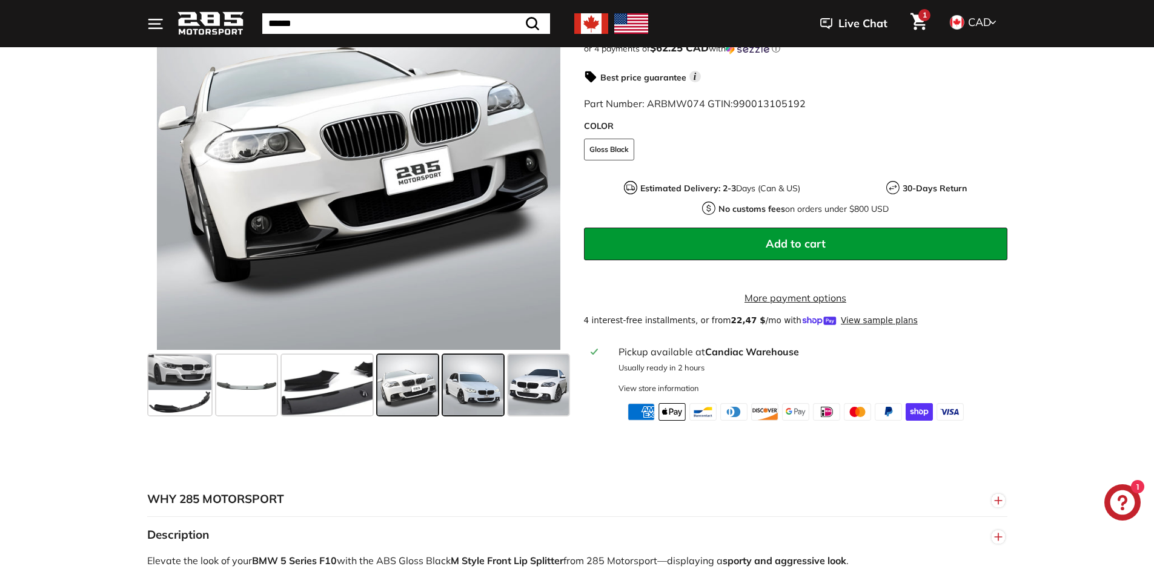
click at [473, 399] on span at bounding box center [473, 385] width 61 height 61
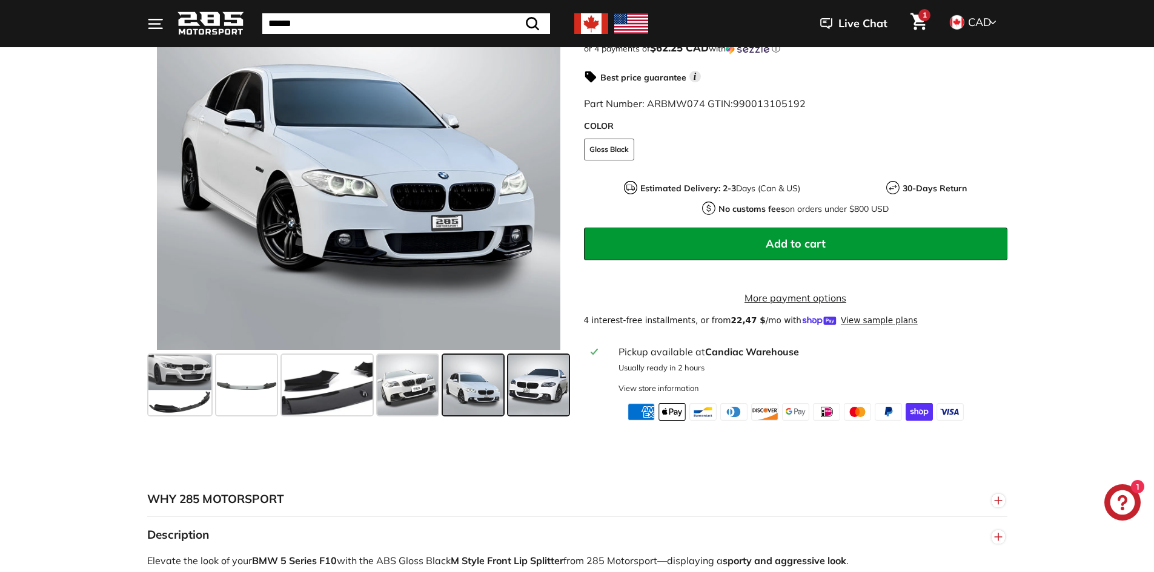
click at [533, 402] on span at bounding box center [538, 385] width 61 height 61
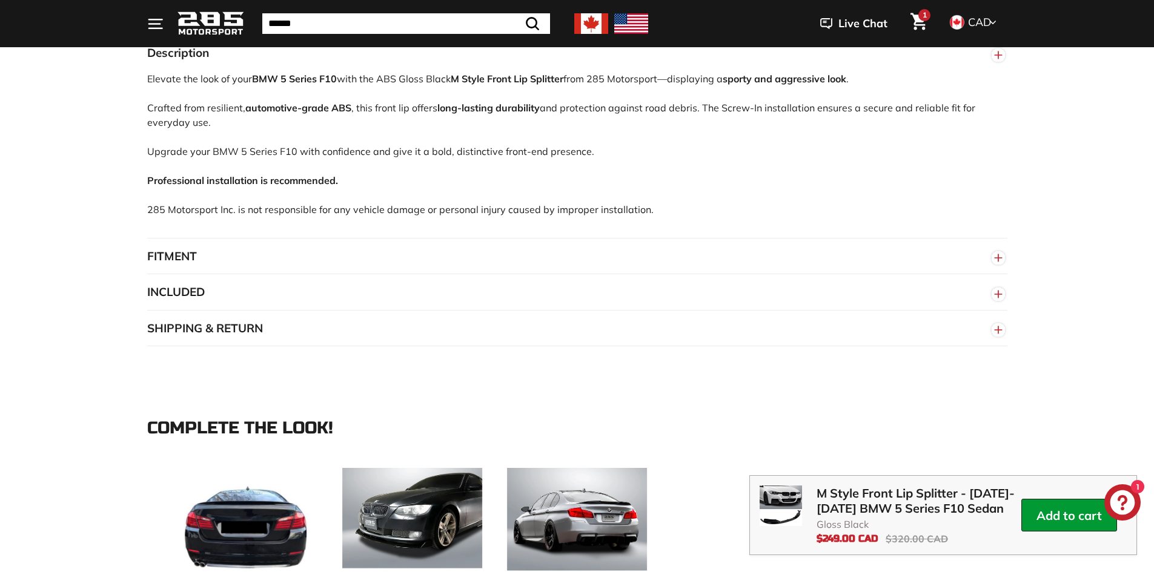
scroll to position [787, 0]
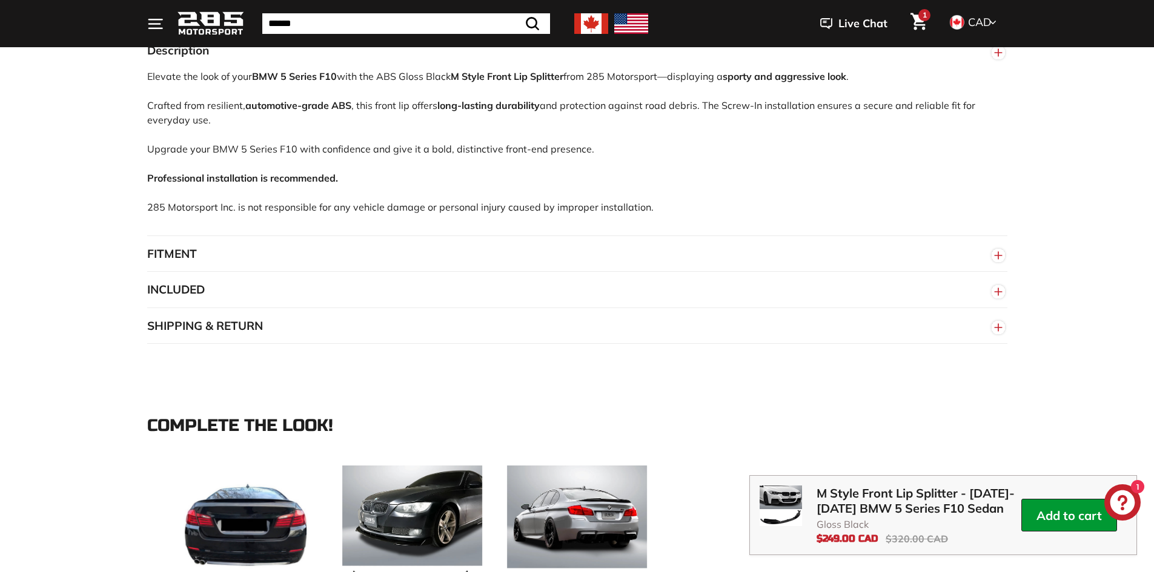
click at [996, 262] on circle "button" at bounding box center [997, 255] width 13 height 13
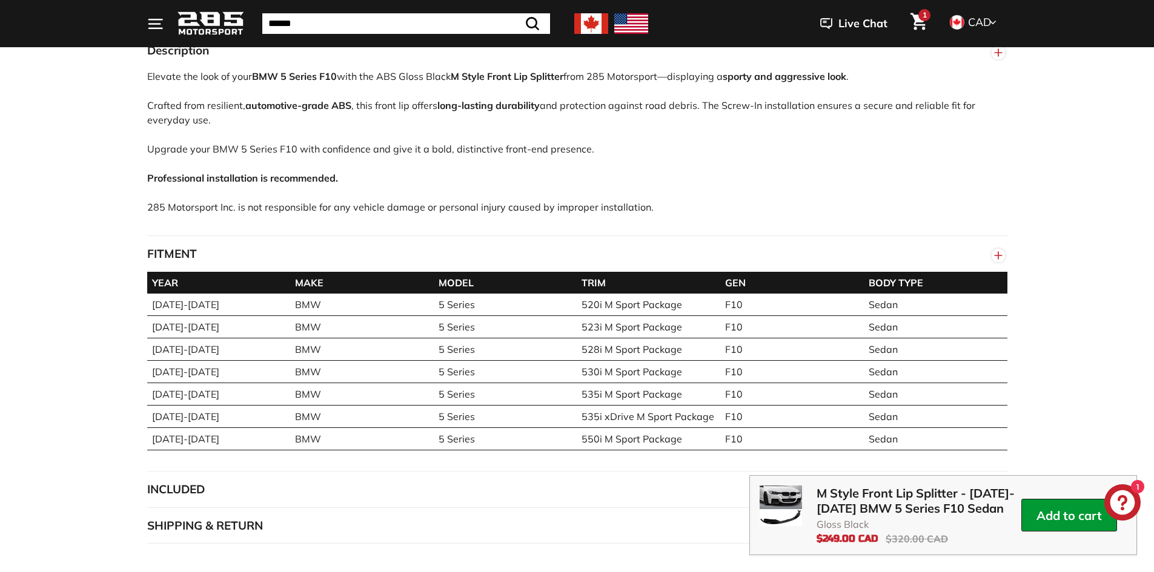
click at [984, 268] on button "FITMENT" at bounding box center [577, 254] width 860 height 36
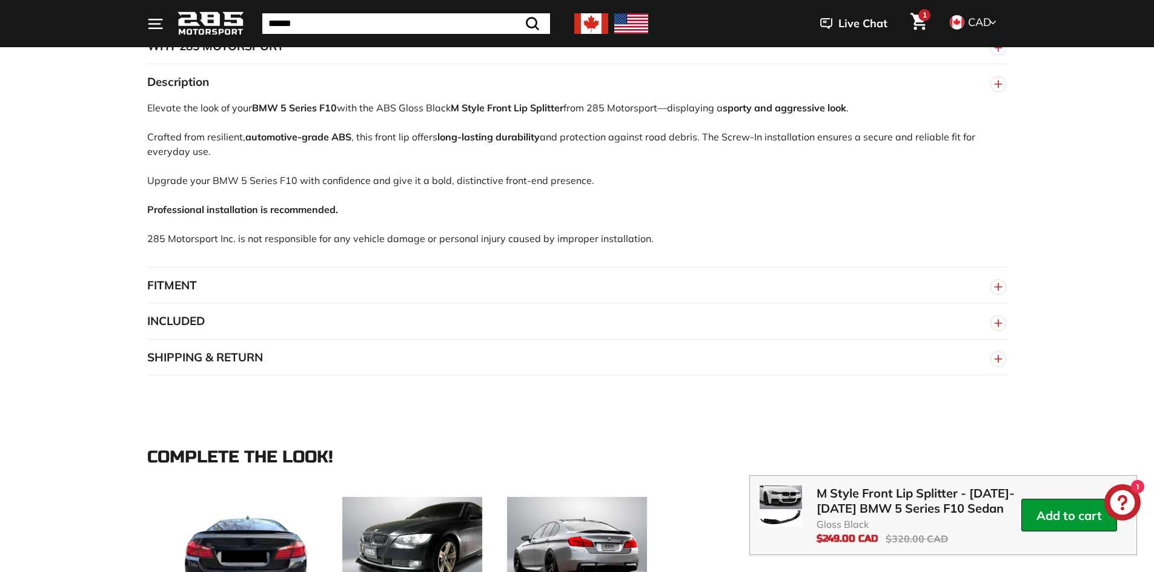
scroll to position [606, 0]
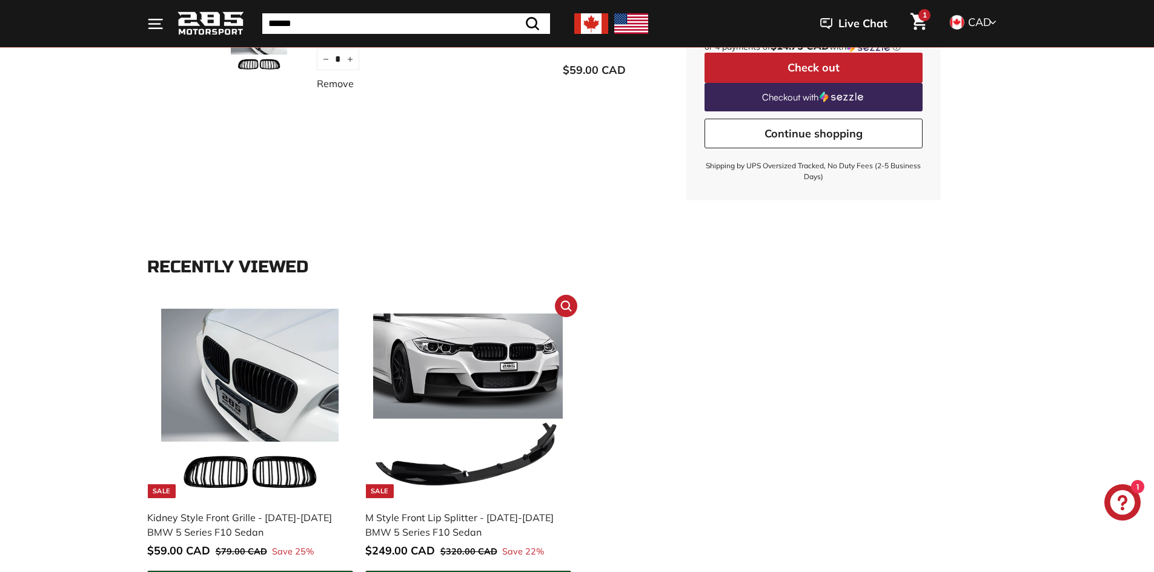
scroll to position [242, 0]
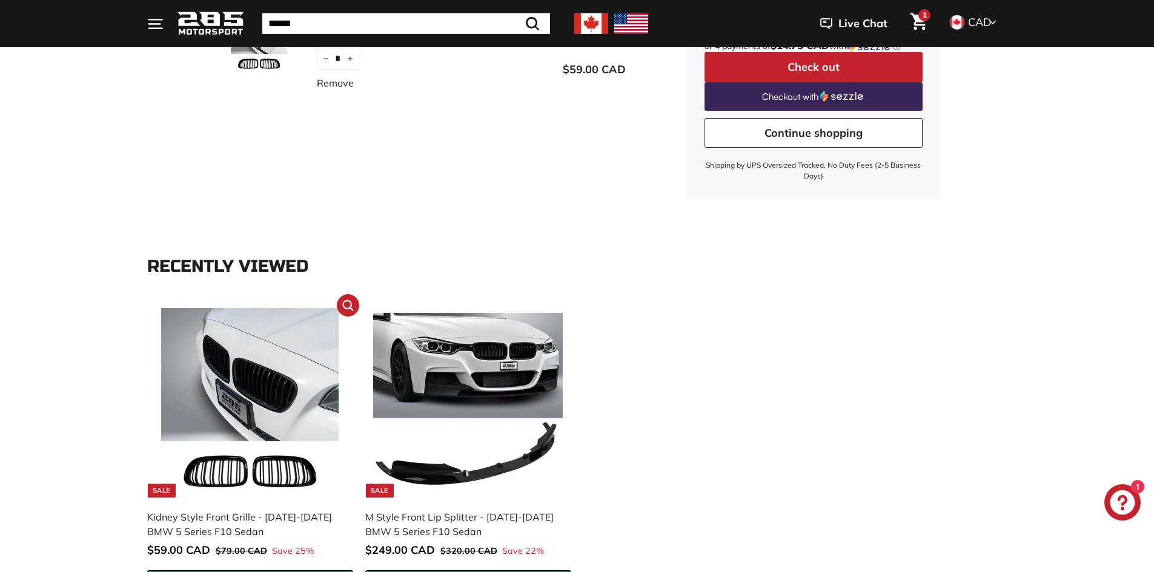
click at [288, 345] on img at bounding box center [250, 403] width 190 height 190
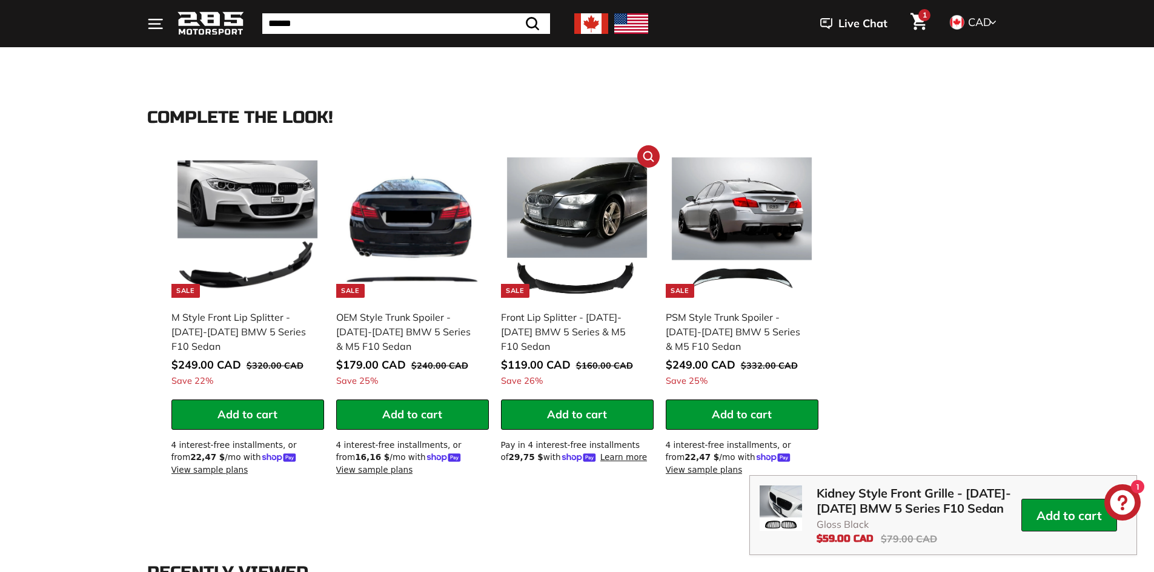
click at [589, 217] on img at bounding box center [577, 227] width 140 height 140
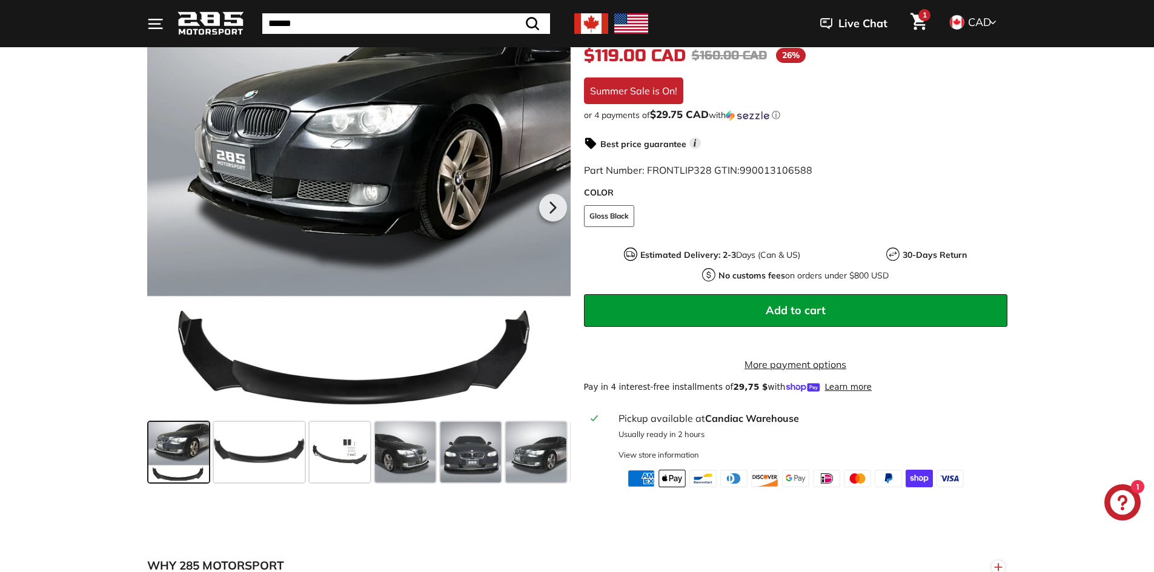
scroll to position [242, 0]
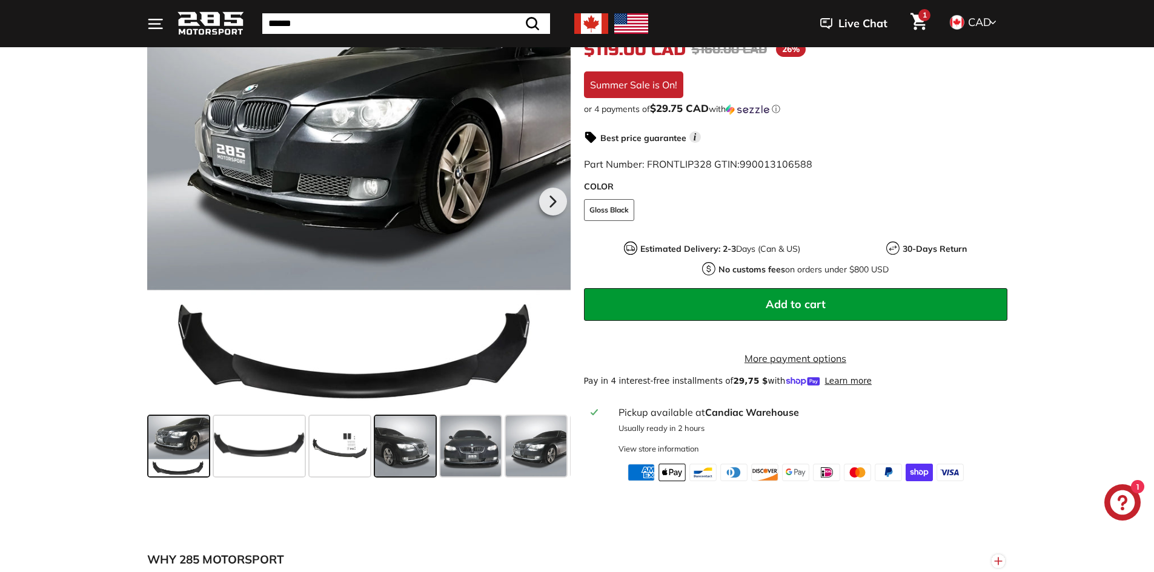
click at [402, 477] on span at bounding box center [405, 446] width 61 height 61
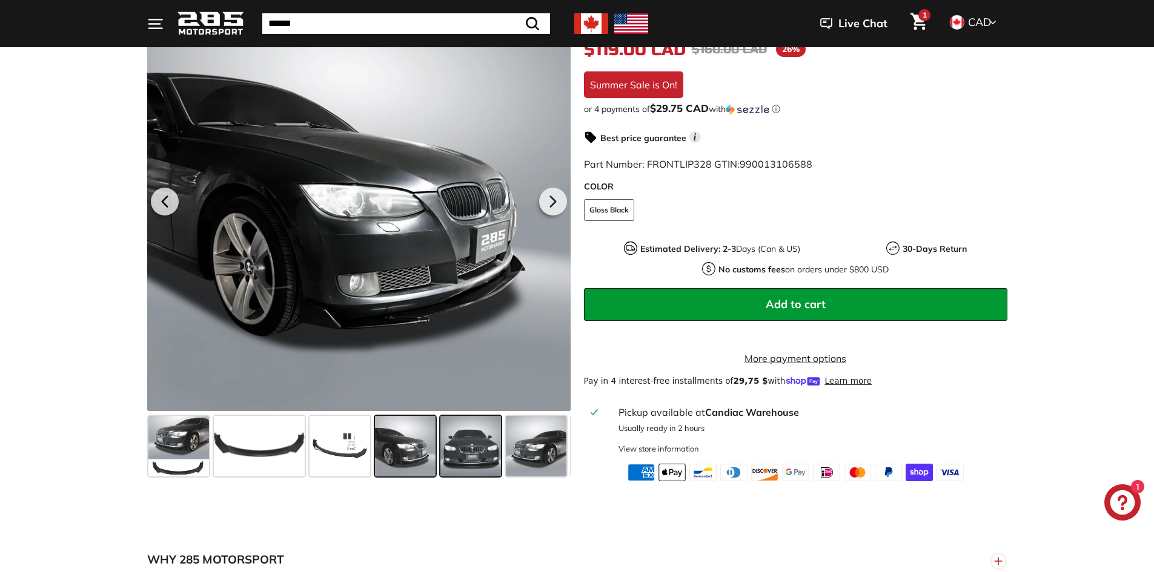
click at [468, 456] on span at bounding box center [470, 446] width 61 height 61
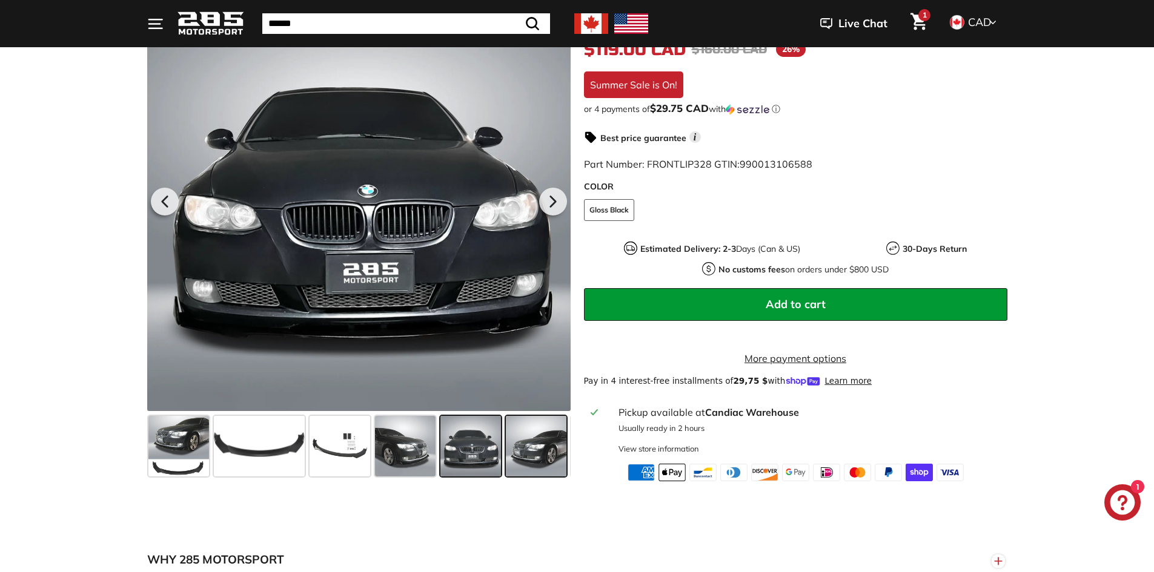
click at [529, 457] on span at bounding box center [536, 446] width 61 height 61
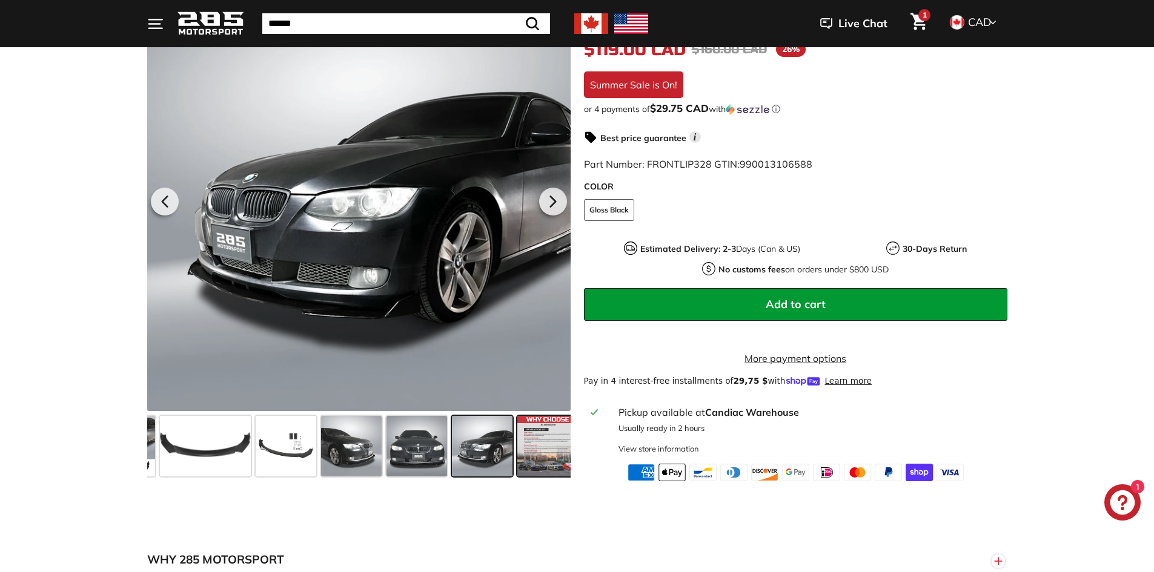
scroll to position [0, 64]
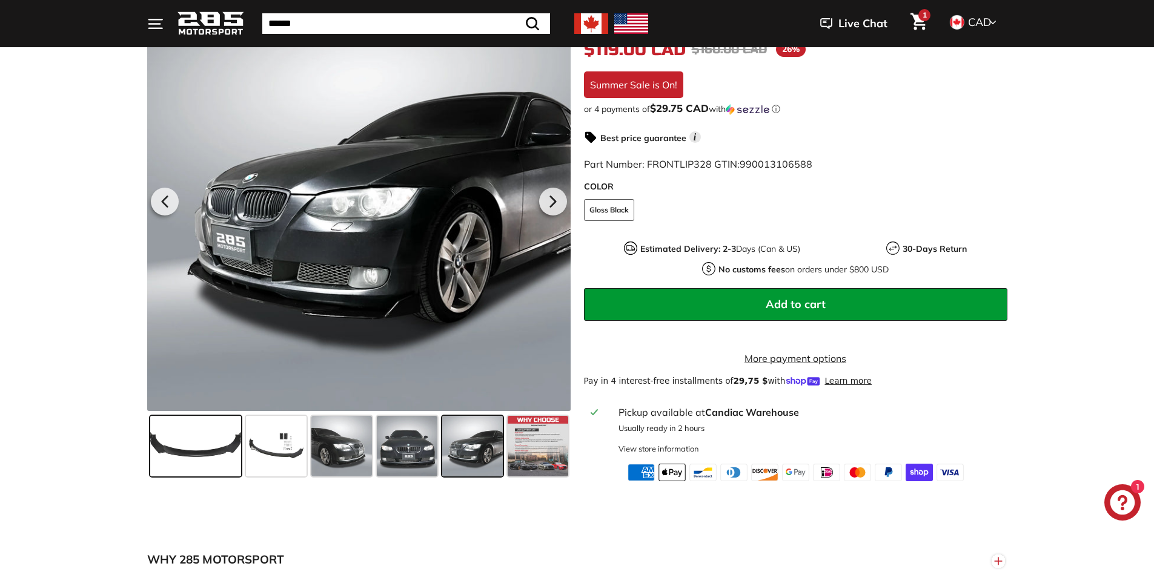
click at [185, 455] on span at bounding box center [195, 446] width 91 height 61
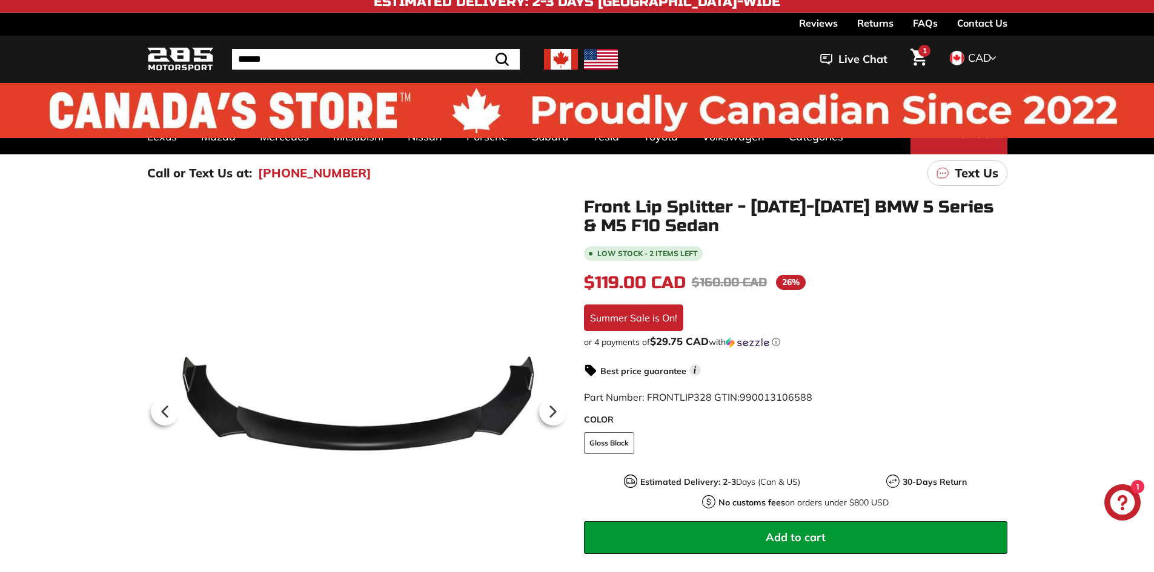
scroll to position [0, 0]
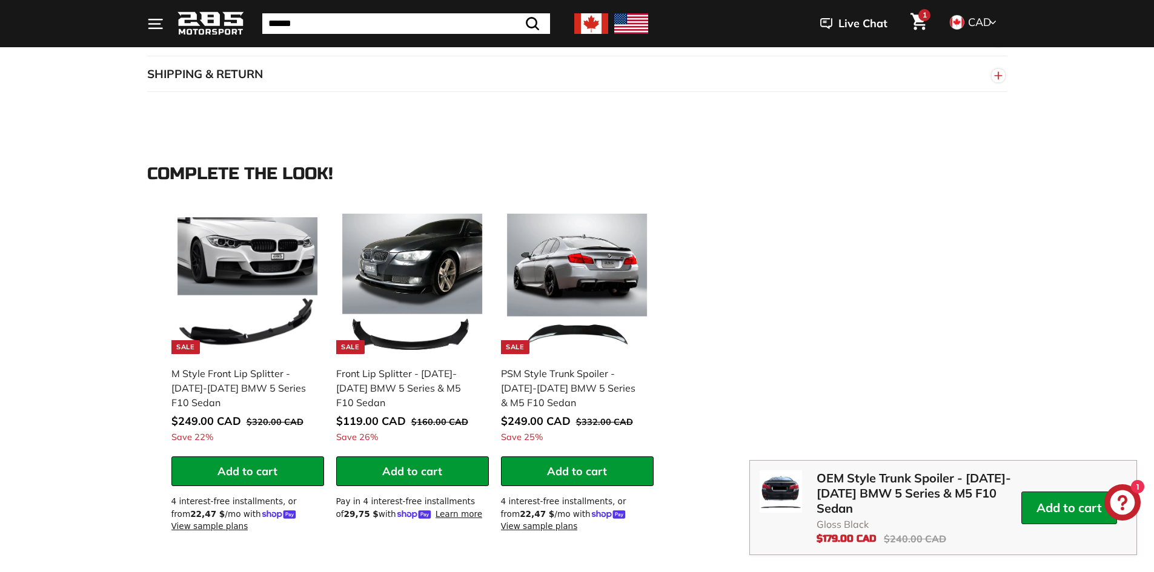
scroll to position [1030, 0]
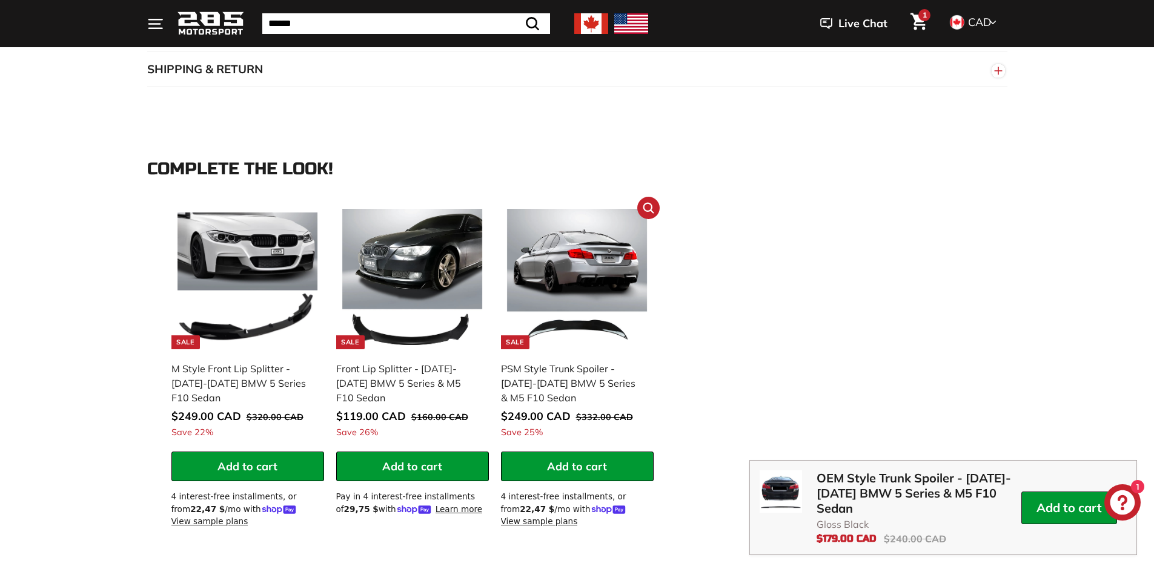
click at [589, 265] on img at bounding box center [577, 279] width 140 height 140
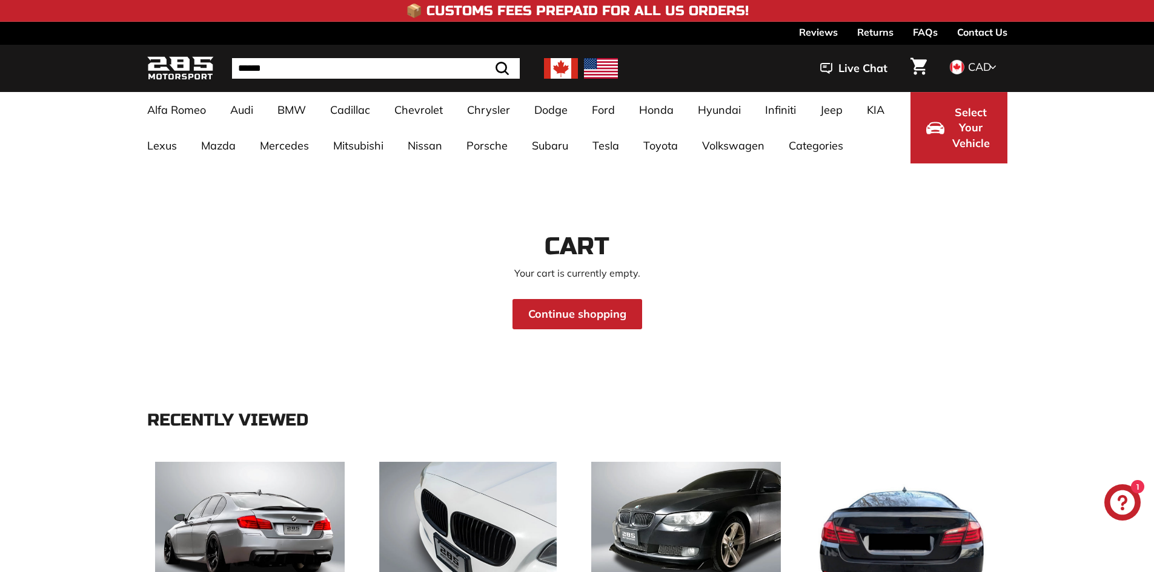
click at [955, 66] on span at bounding box center [957, 67] width 16 height 16
click at [916, 68] on icon "Cart" at bounding box center [918, 67] width 16 height 18
click at [933, 114] on button "Select Your Vehicle" at bounding box center [958, 127] width 97 height 71
click at [968, 130] on span "Select Your Vehicle" at bounding box center [970, 128] width 41 height 47
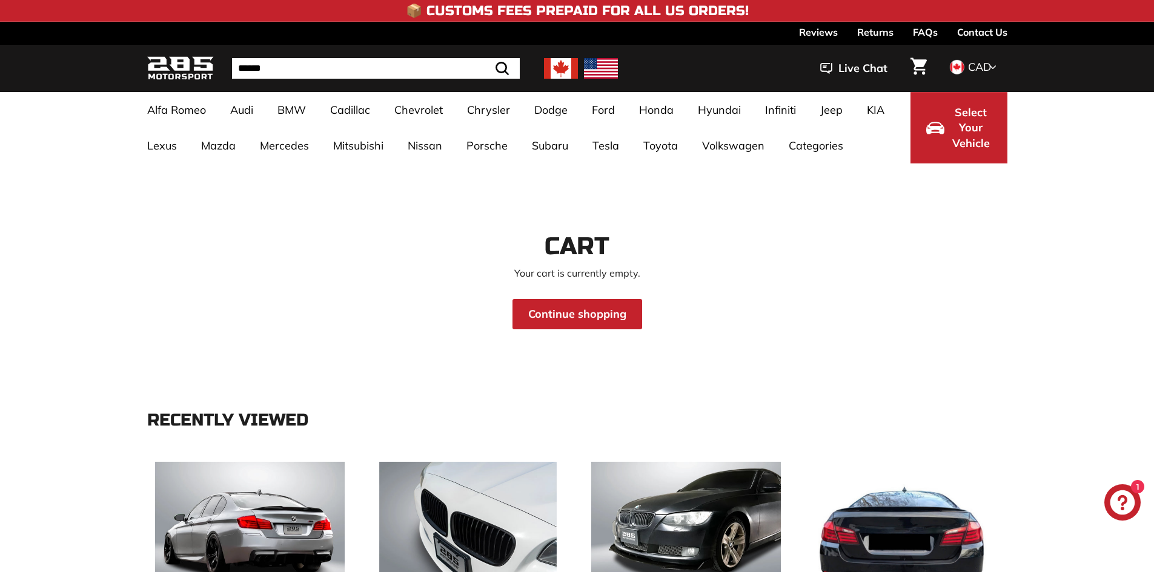
click at [948, 139] on button "Select Your Vehicle" at bounding box center [958, 127] width 97 height 71
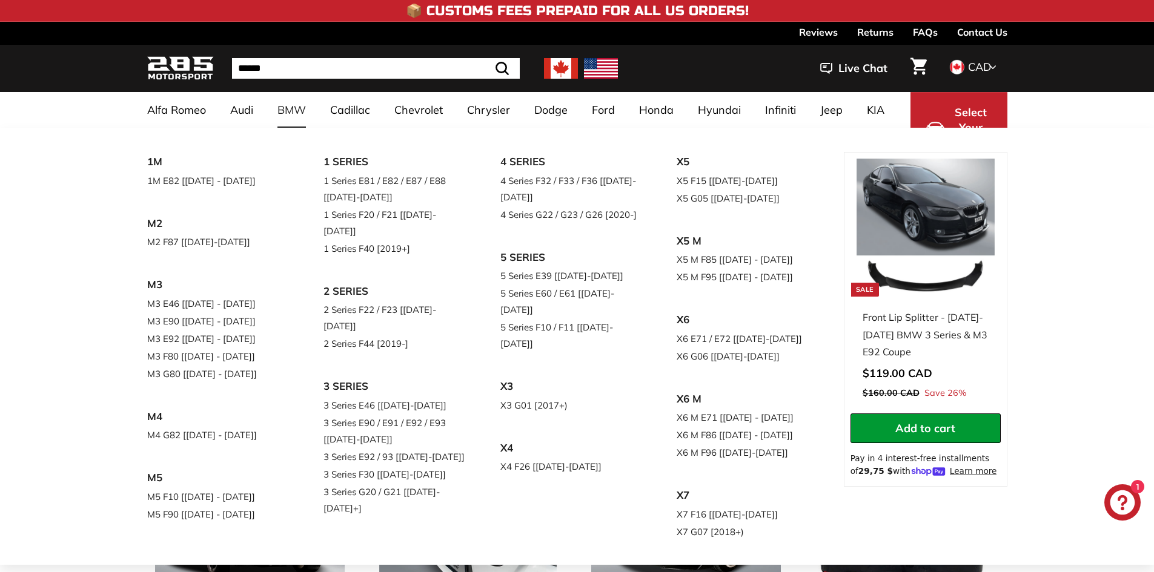
click at [296, 111] on link "BMW" at bounding box center [291, 110] width 53 height 36
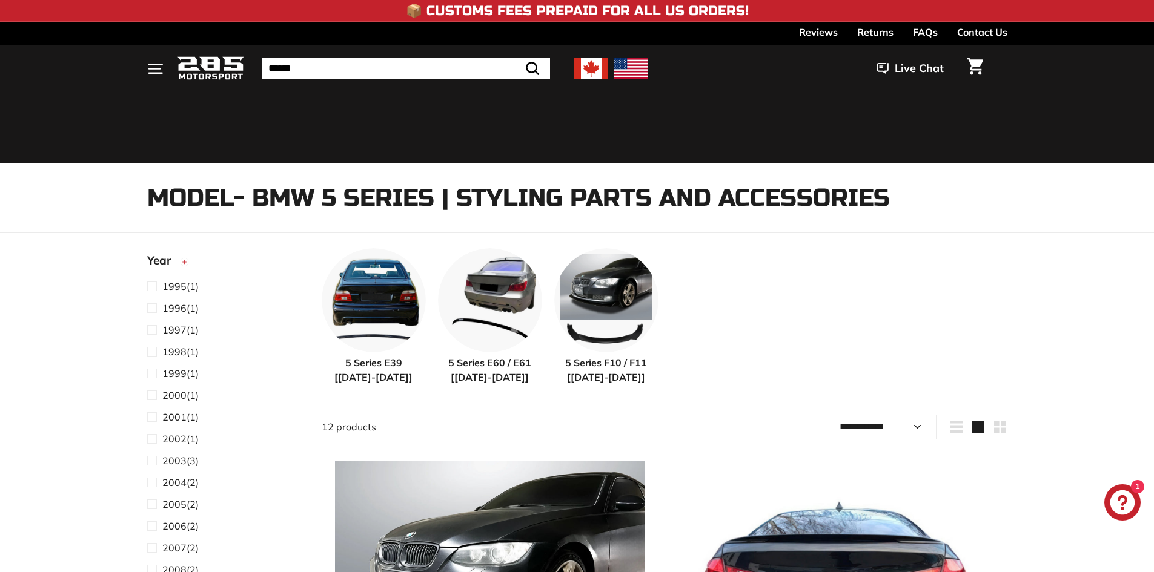
select select "**********"
